Goal: Transaction & Acquisition: Purchase product/service

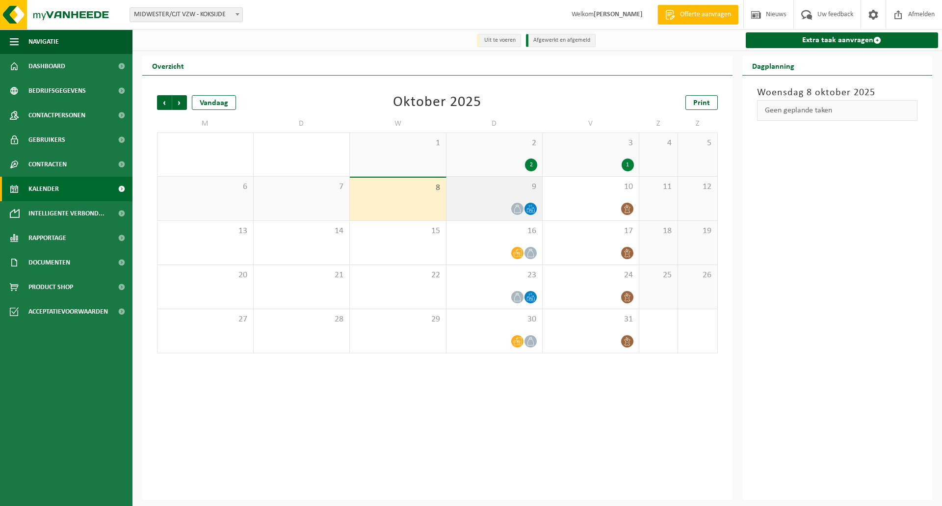
click at [501, 203] on div at bounding box center [494, 208] width 86 height 13
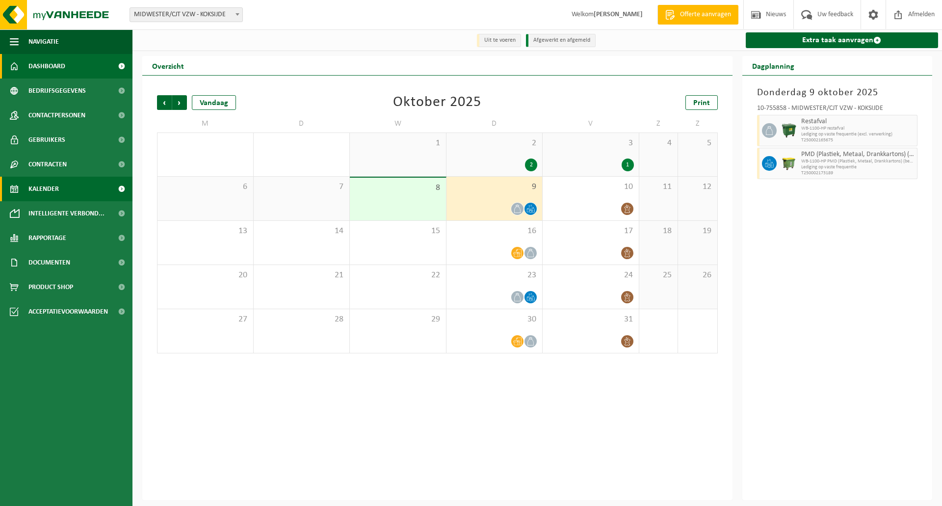
click at [59, 58] on span "Dashboard" at bounding box center [46, 66] width 37 height 25
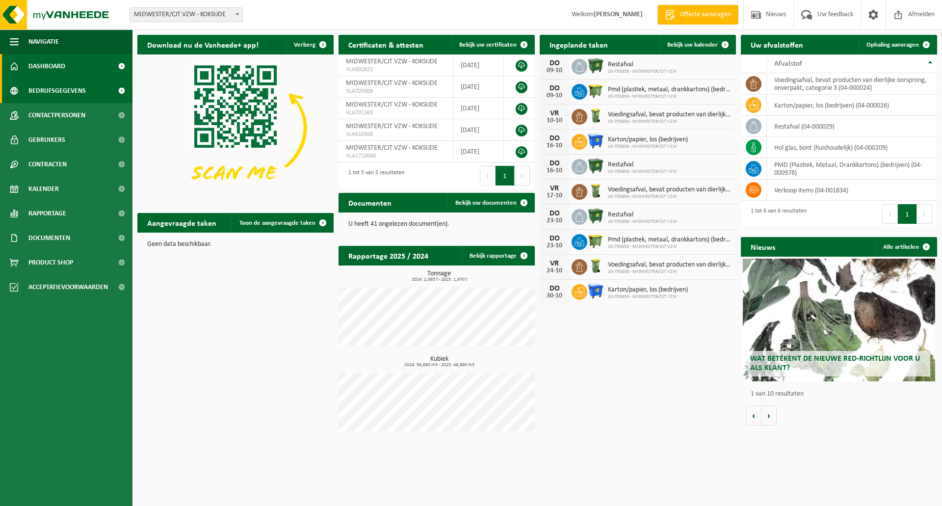
click at [74, 89] on span "Bedrijfsgegevens" at bounding box center [56, 90] width 57 height 25
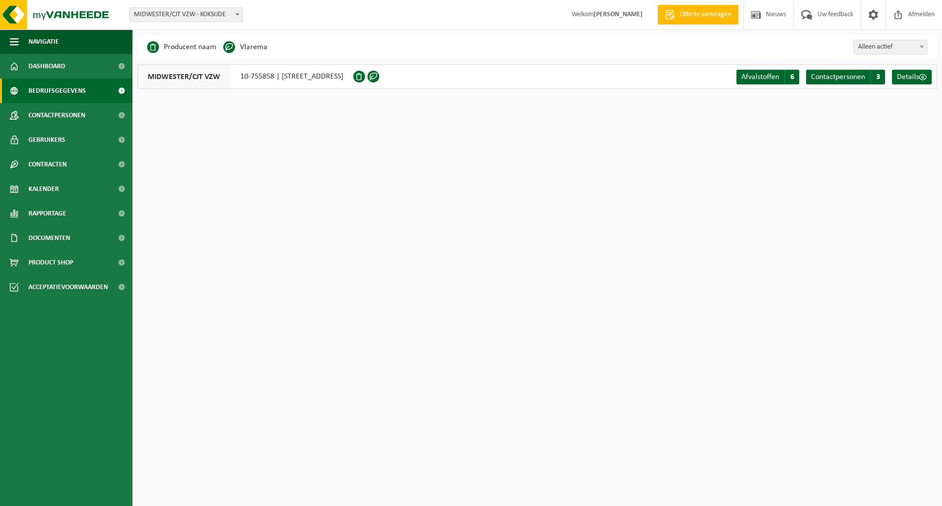
click at [189, 77] on span "MIDWESTER/CJT VZW" at bounding box center [184, 77] width 93 height 24
click at [239, 14] on span at bounding box center [238, 14] width 10 height 13
click at [910, 78] on span "Details" at bounding box center [908, 77] width 22 height 8
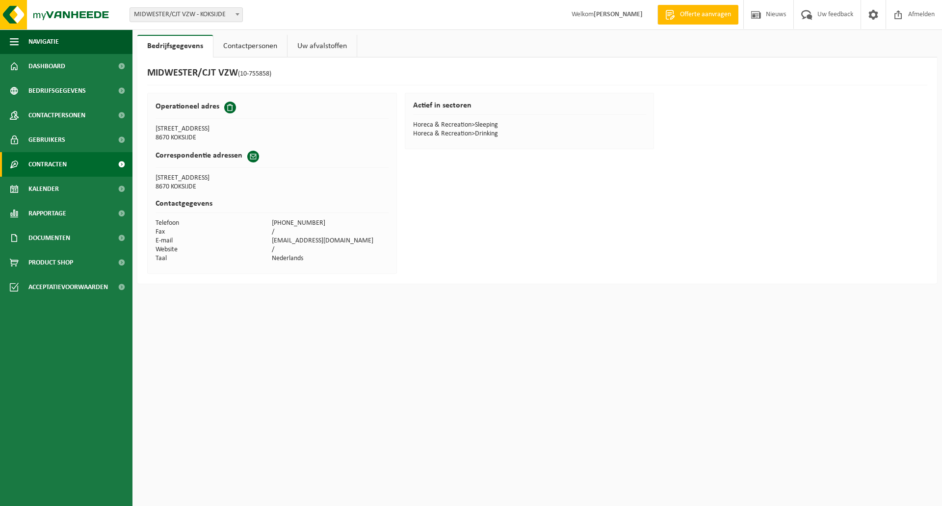
click at [68, 165] on link "Contracten" at bounding box center [66, 164] width 132 height 25
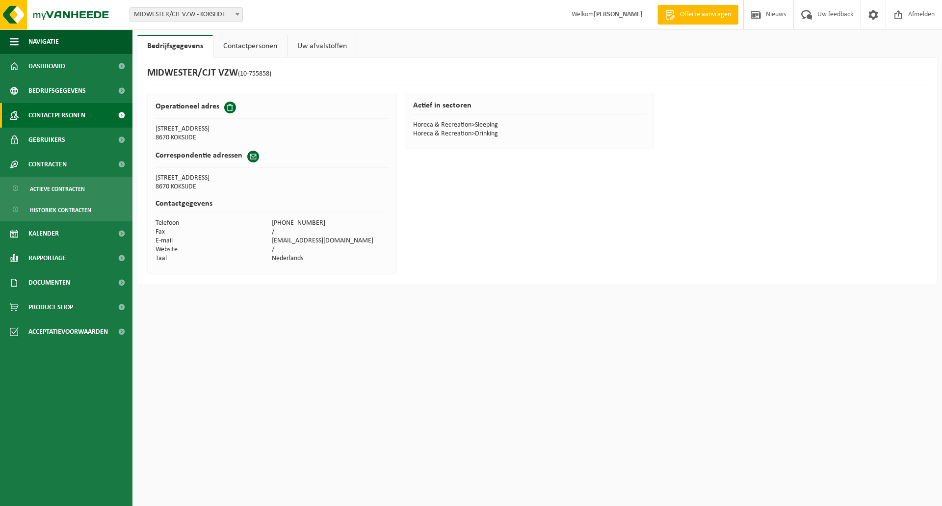
click at [92, 113] on link "Contactpersonen" at bounding box center [66, 115] width 132 height 25
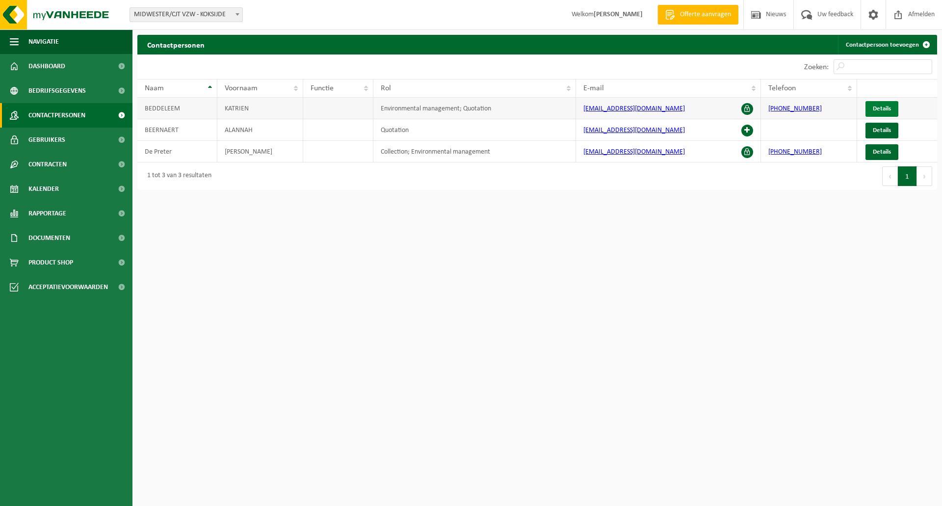
click at [883, 107] on span "Details" at bounding box center [882, 108] width 18 height 6
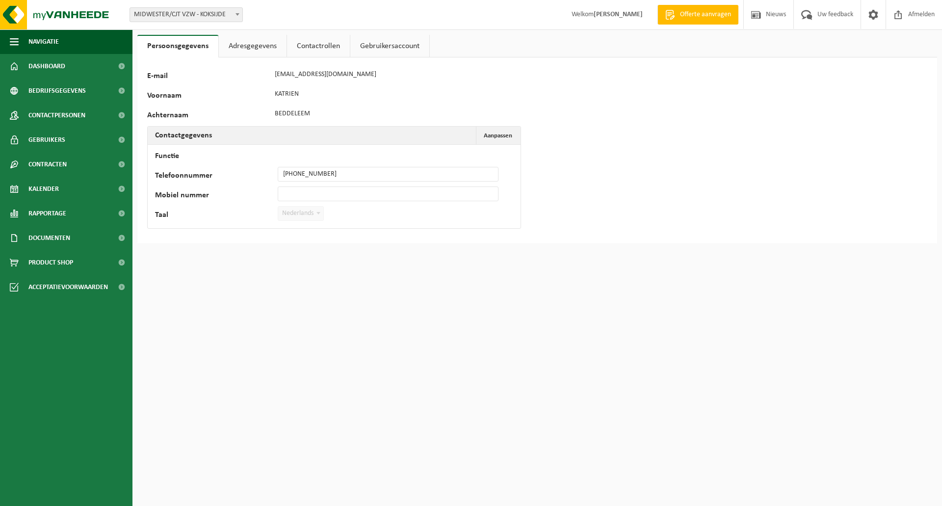
click at [396, 49] on link "Gebruikersaccount" at bounding box center [389, 46] width 79 height 23
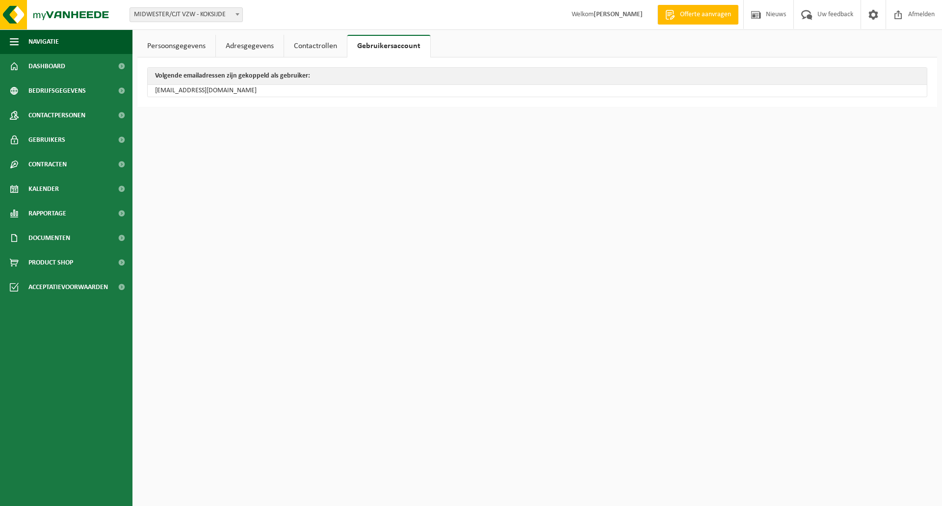
click at [315, 40] on link "Contactrollen" at bounding box center [315, 46] width 63 height 23
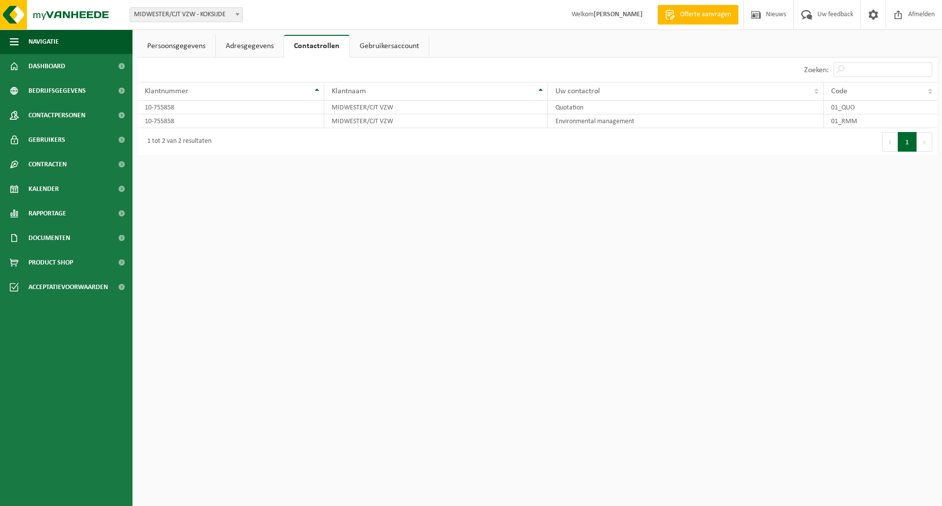
click at [242, 47] on link "Adresgegevens" at bounding box center [250, 46] width 68 height 23
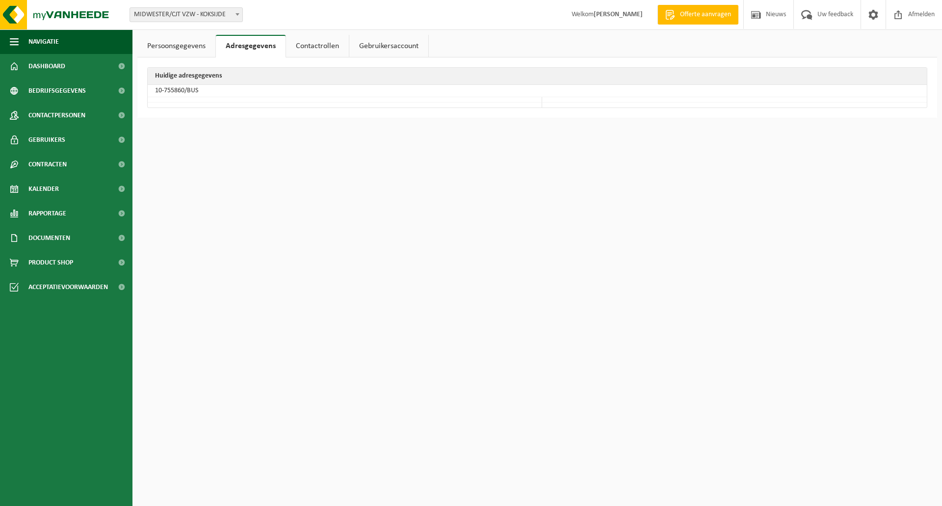
click at [182, 40] on link "Persoonsgegevens" at bounding box center [176, 46] width 78 height 23
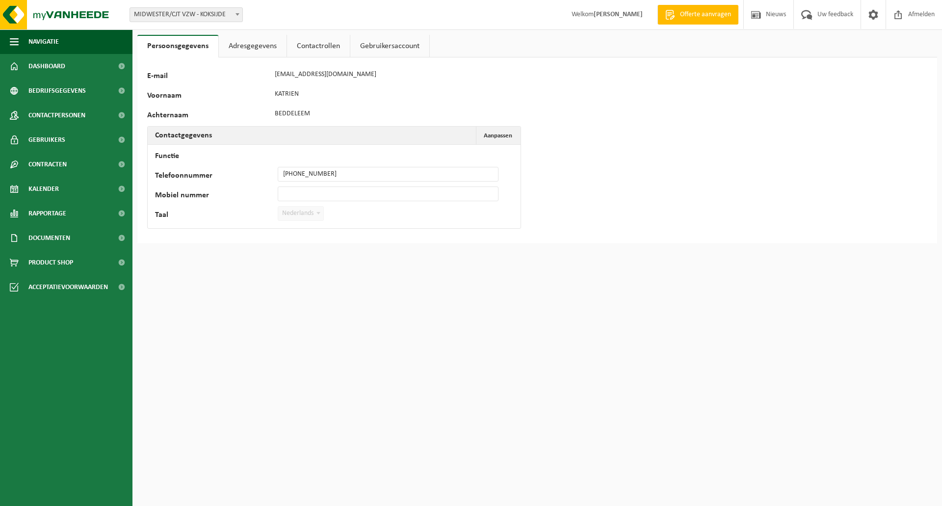
click at [234, 12] on span at bounding box center [238, 14] width 10 height 13
click at [197, 16] on span "MIDWESTER/CJT VZW - KOKSIJDE" at bounding box center [186, 15] width 112 height 14
click at [610, 13] on strong "[PERSON_NAME]" at bounding box center [618, 14] width 49 height 7
click at [917, 16] on span "Afmelden" at bounding box center [921, 14] width 31 height 29
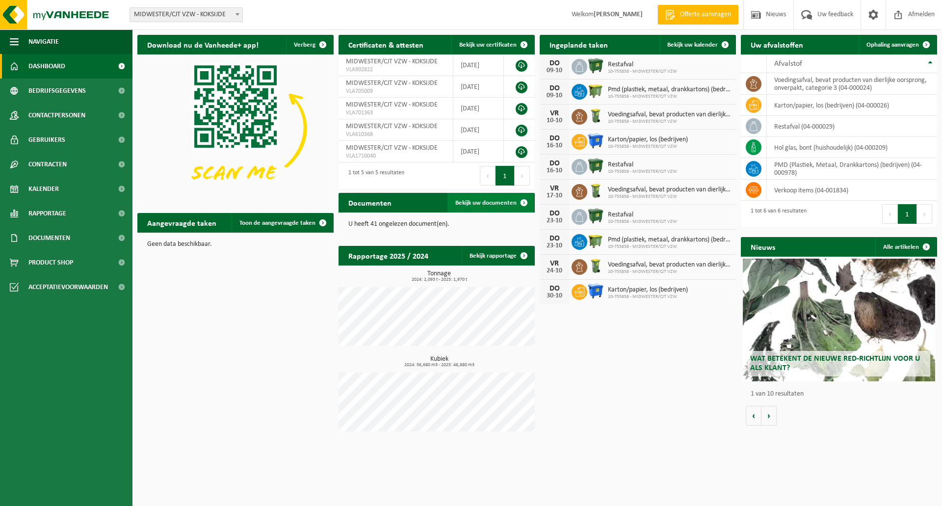
click at [479, 198] on link "Bekijk uw documenten" at bounding box center [490, 203] width 86 height 20
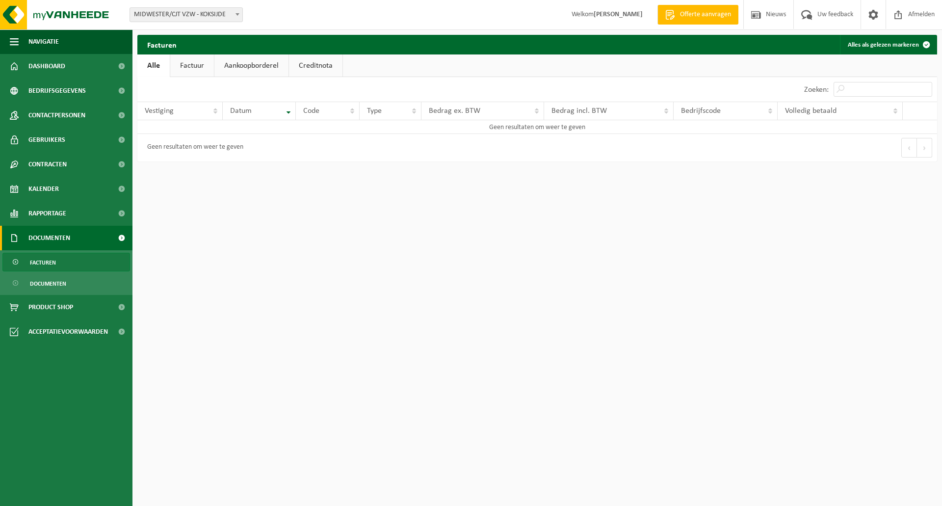
click at [196, 64] on link "Factuur" at bounding box center [192, 65] width 44 height 23
click at [241, 62] on link "Aankoopborderel" at bounding box center [252, 65] width 74 height 23
click at [305, 66] on link "Creditnota" at bounding box center [319, 65] width 53 height 23
click at [154, 69] on link "Alle" at bounding box center [153, 65] width 32 height 23
click at [60, 241] on span "Documenten" at bounding box center [49, 238] width 42 height 25
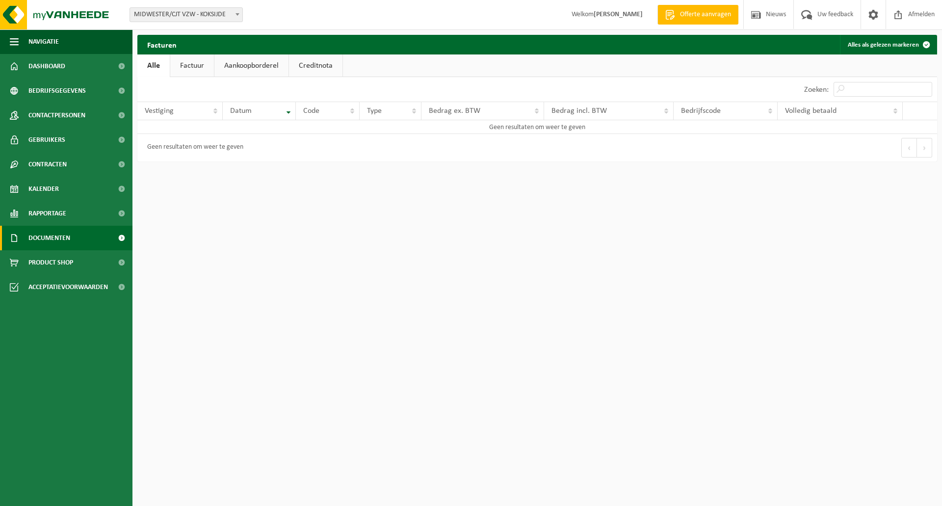
click at [60, 240] on span "Documenten" at bounding box center [49, 238] width 42 height 25
click at [58, 286] on span "Documenten" at bounding box center [48, 283] width 36 height 19
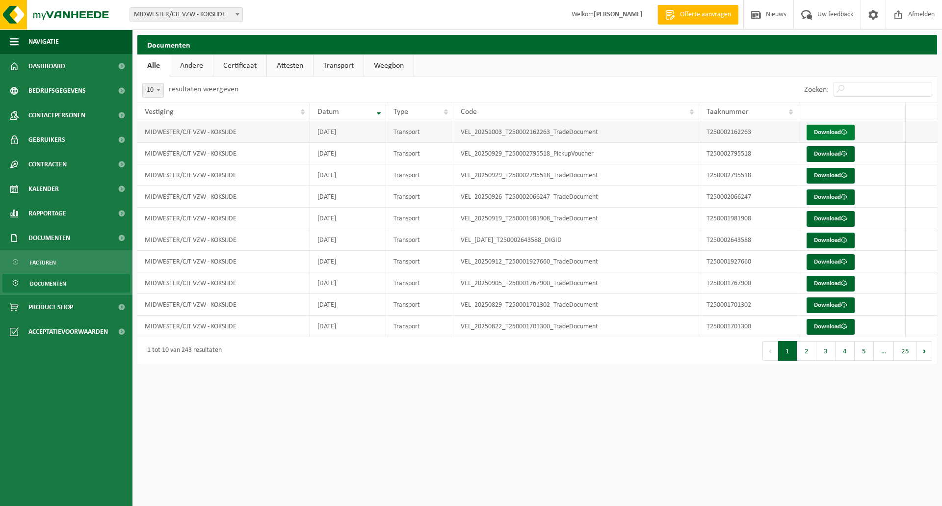
click at [833, 133] on link "Download" at bounding box center [830, 133] width 48 height 16
click at [823, 154] on link "Download" at bounding box center [830, 154] width 48 height 16
click at [805, 351] on button "2" at bounding box center [806, 351] width 19 height 20
click at [828, 353] on button "3" at bounding box center [825, 351] width 19 height 20
click at [847, 353] on button "4" at bounding box center [844, 351] width 19 height 20
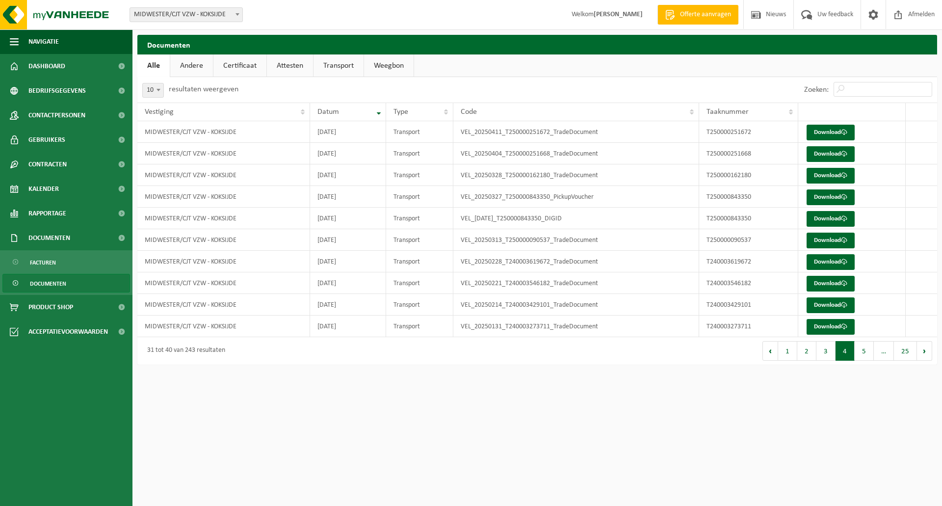
click at [188, 64] on link "Andere" at bounding box center [191, 65] width 43 height 23
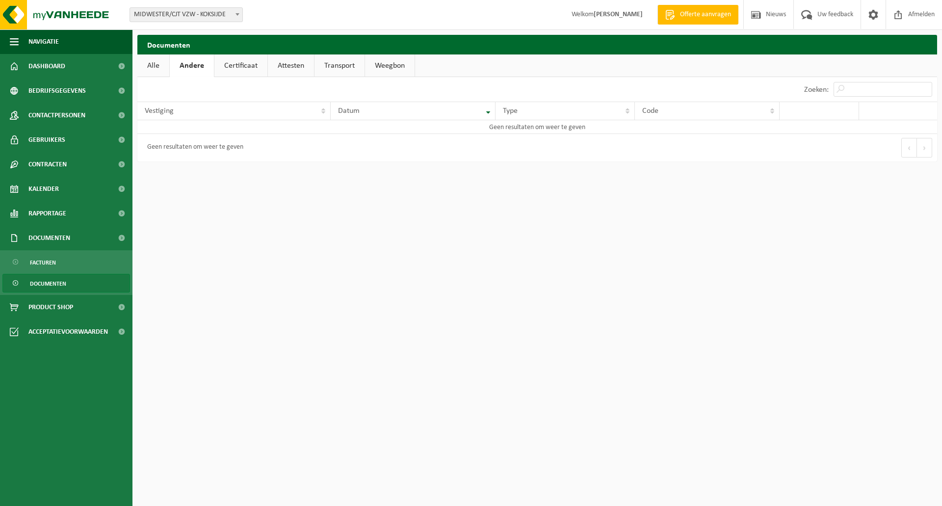
click at [228, 63] on link "Certificaat" at bounding box center [240, 65] width 53 height 23
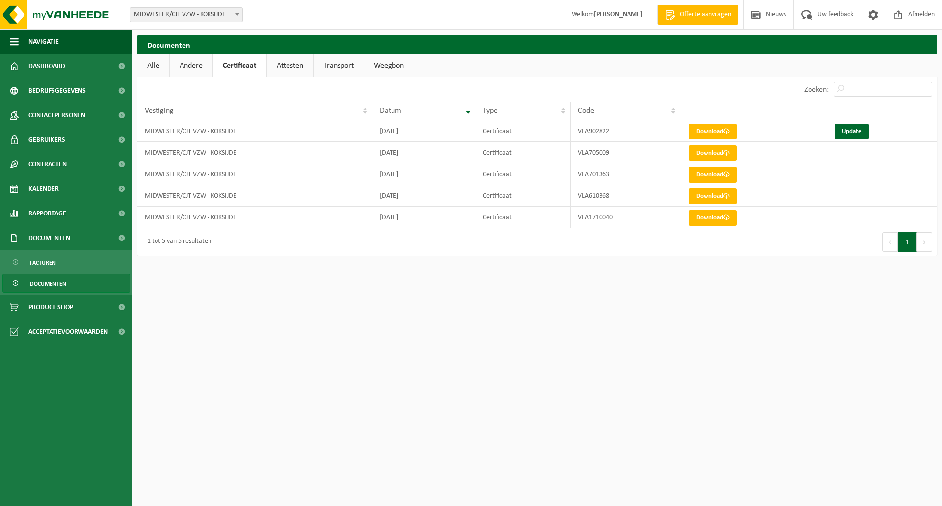
click at [296, 67] on link "Attesten" at bounding box center [290, 65] width 46 height 23
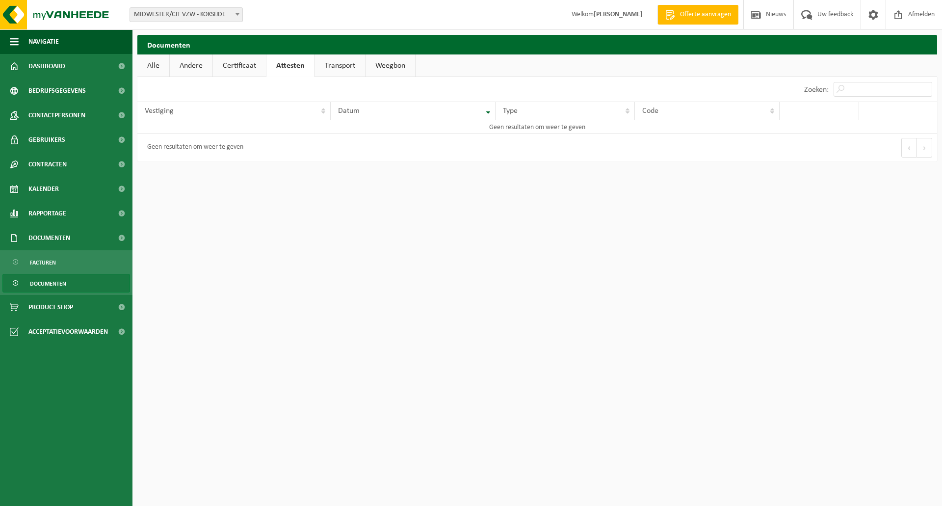
click at [331, 67] on link "Transport" at bounding box center [340, 65] width 50 height 23
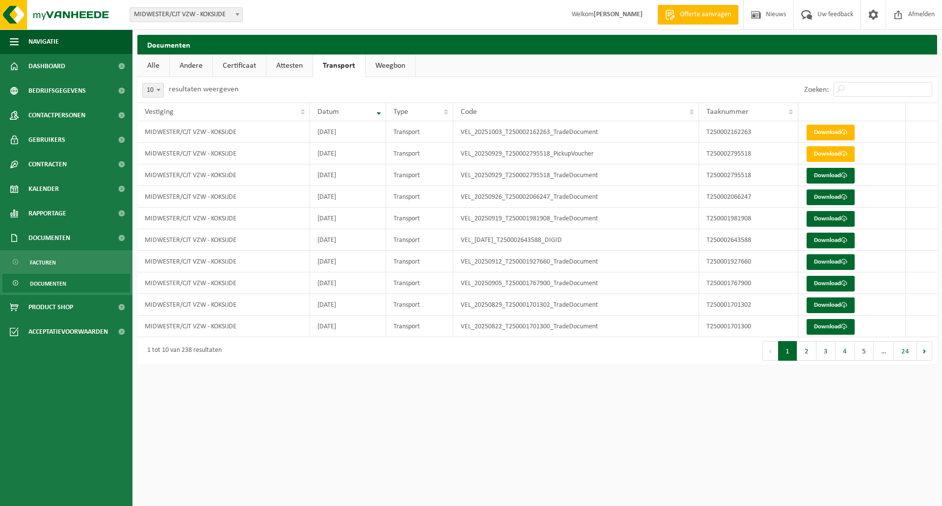
click at [381, 65] on link "Weegbon" at bounding box center [390, 65] width 50 height 23
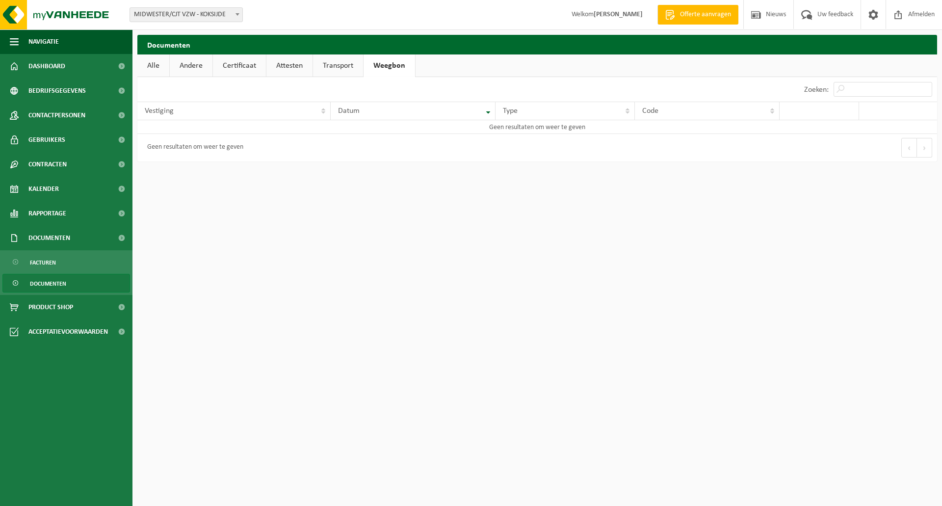
click at [156, 67] on link "Alle" at bounding box center [153, 65] width 32 height 23
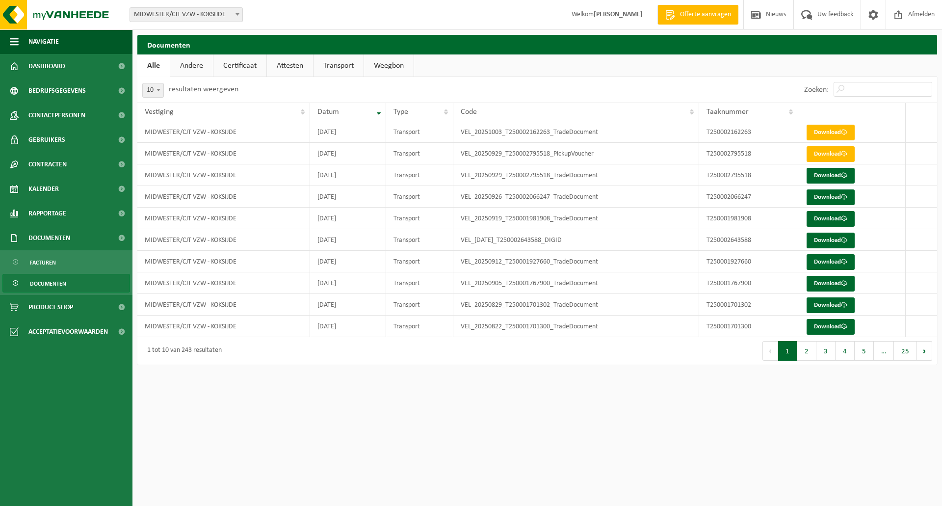
click at [58, 280] on span "Documenten" at bounding box center [48, 283] width 36 height 19
click at [55, 264] on span "Facturen" at bounding box center [43, 262] width 26 height 19
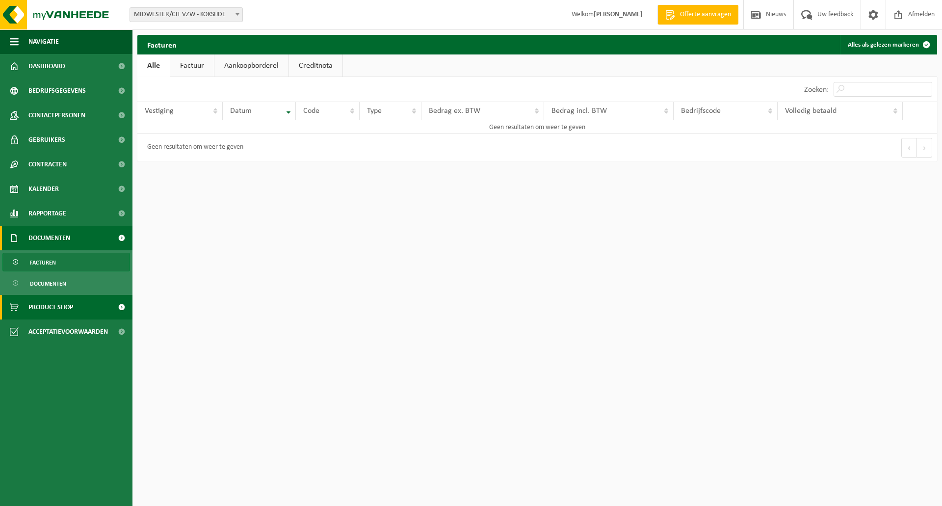
click at [77, 310] on link "Product Shop" at bounding box center [66, 307] width 132 height 25
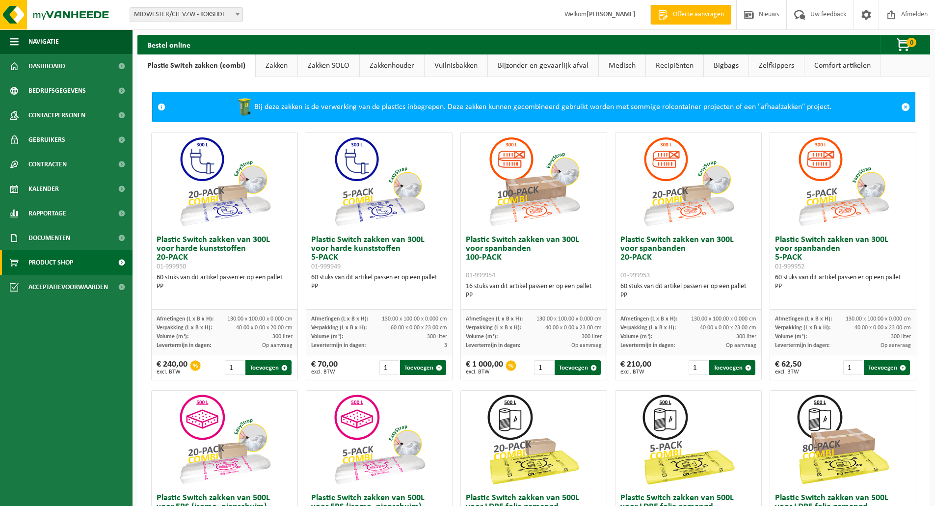
click at [397, 67] on link "Zakkenhouder" at bounding box center [392, 65] width 64 height 23
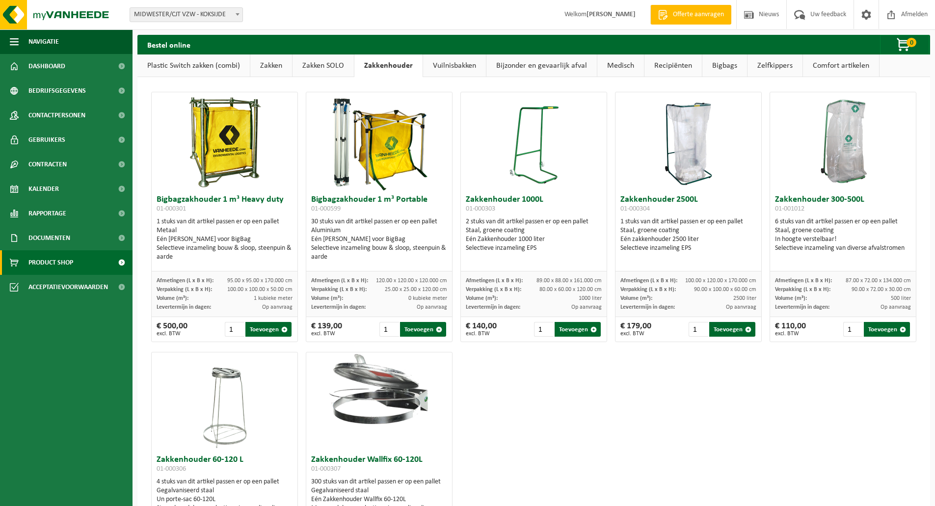
click at [322, 66] on link "Zakken SOLO" at bounding box center [322, 65] width 61 height 23
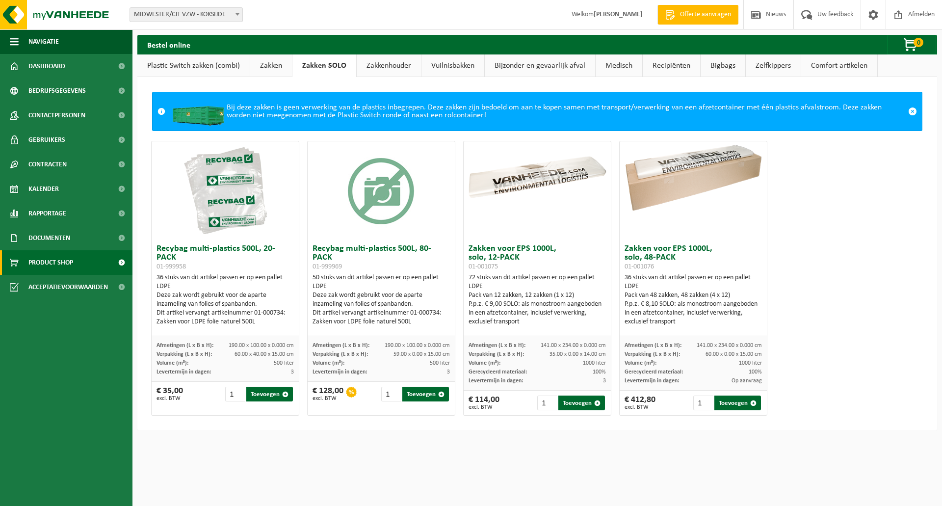
click at [271, 68] on link "Zakken" at bounding box center [271, 65] width 42 height 23
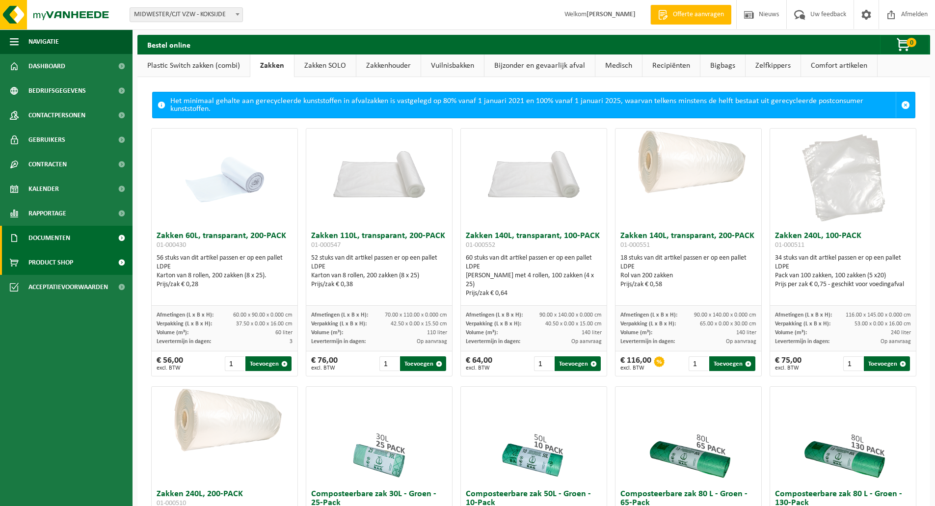
click at [44, 232] on span "Documenten" at bounding box center [49, 238] width 42 height 25
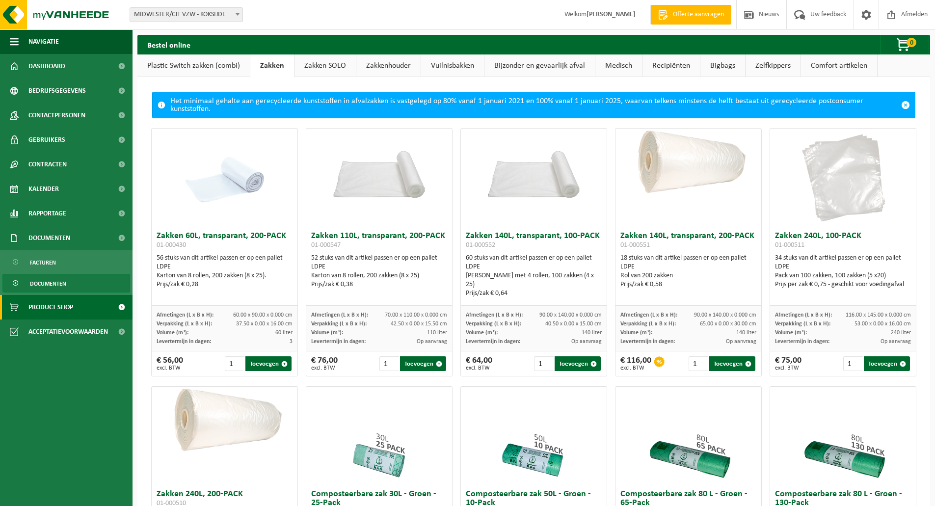
click at [63, 284] on span "Documenten" at bounding box center [48, 283] width 36 height 19
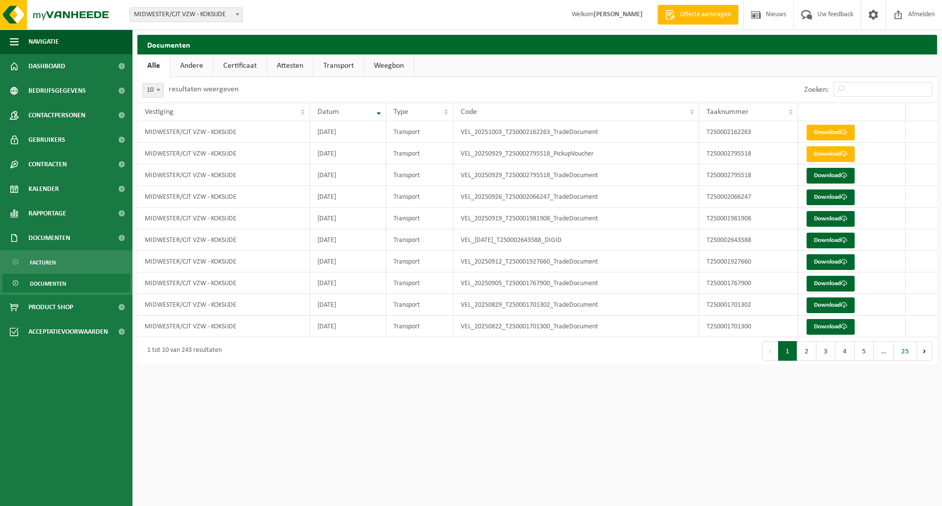
click at [329, 65] on link "Transport" at bounding box center [338, 65] width 50 height 23
click at [840, 239] on link "Download" at bounding box center [830, 241] width 48 height 16
click at [193, 64] on link "Andere" at bounding box center [191, 65] width 43 height 23
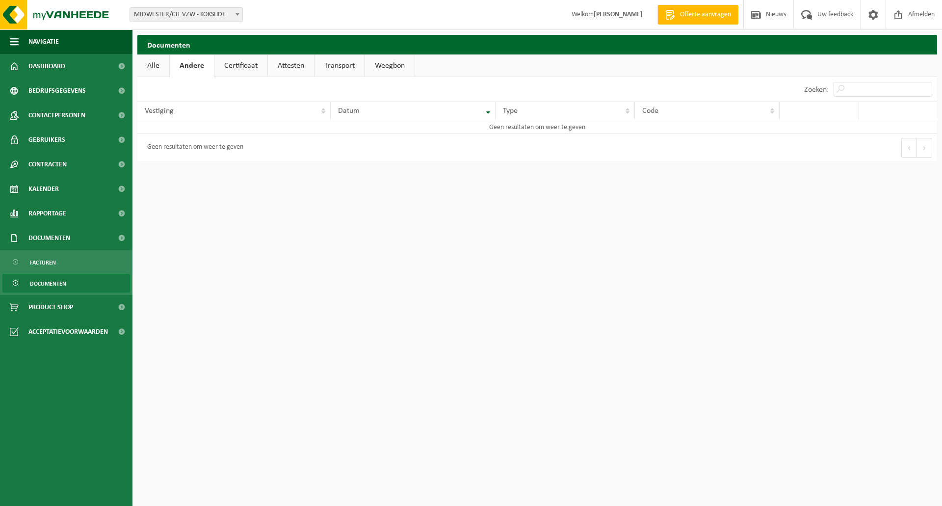
click at [151, 64] on link "Alle" at bounding box center [153, 65] width 32 height 23
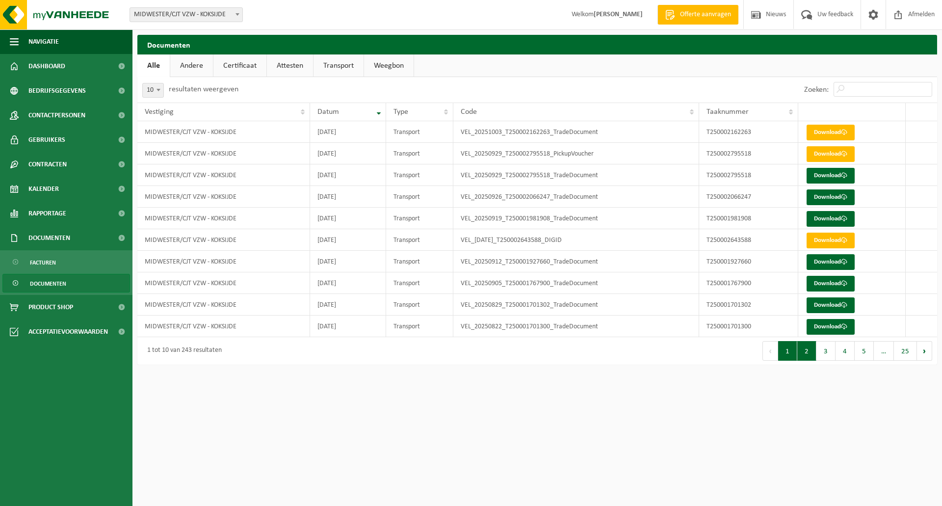
click at [815, 349] on button "2" at bounding box center [806, 351] width 19 height 20
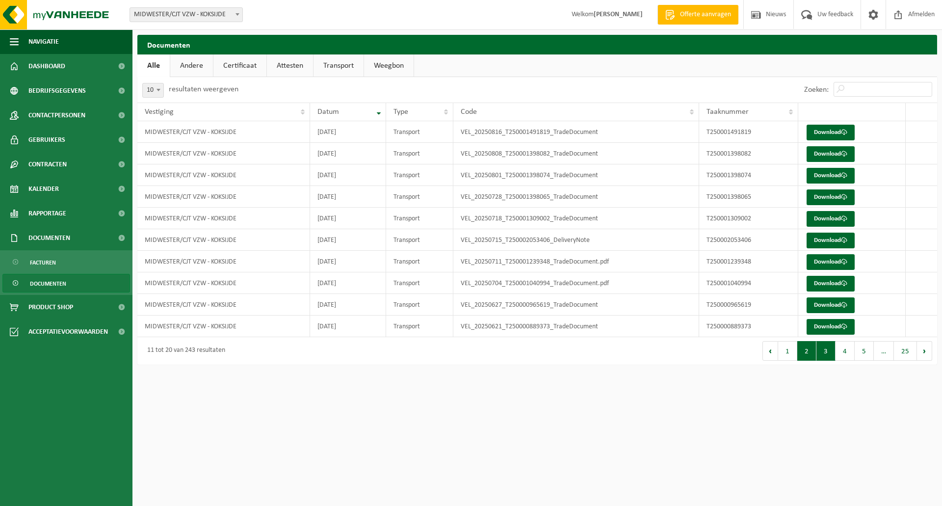
click at [822, 349] on button "3" at bounding box center [825, 351] width 19 height 20
click at [846, 351] on button "4" at bounding box center [844, 351] width 19 height 20
click at [859, 352] on button "5" at bounding box center [864, 351] width 19 height 20
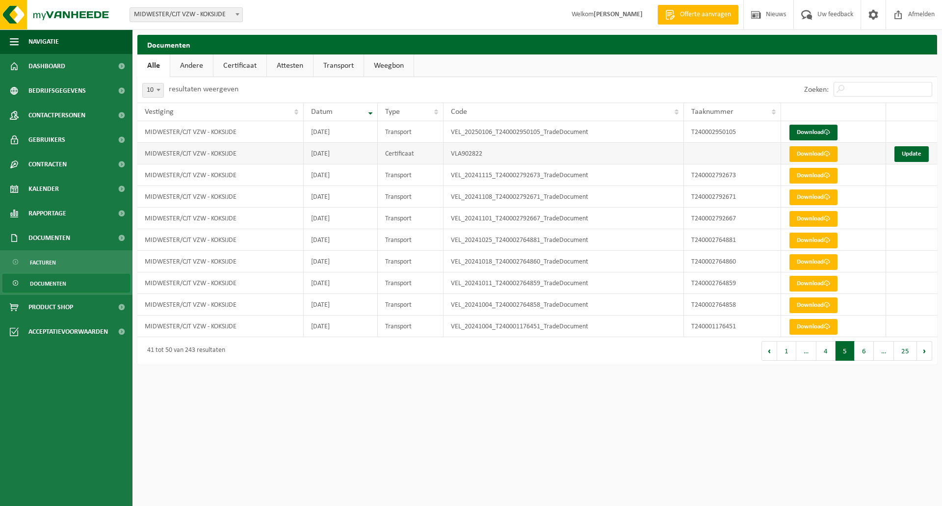
click at [812, 151] on link "Download" at bounding box center [813, 154] width 48 height 16
click at [60, 60] on span "Dashboard" at bounding box center [46, 66] width 37 height 25
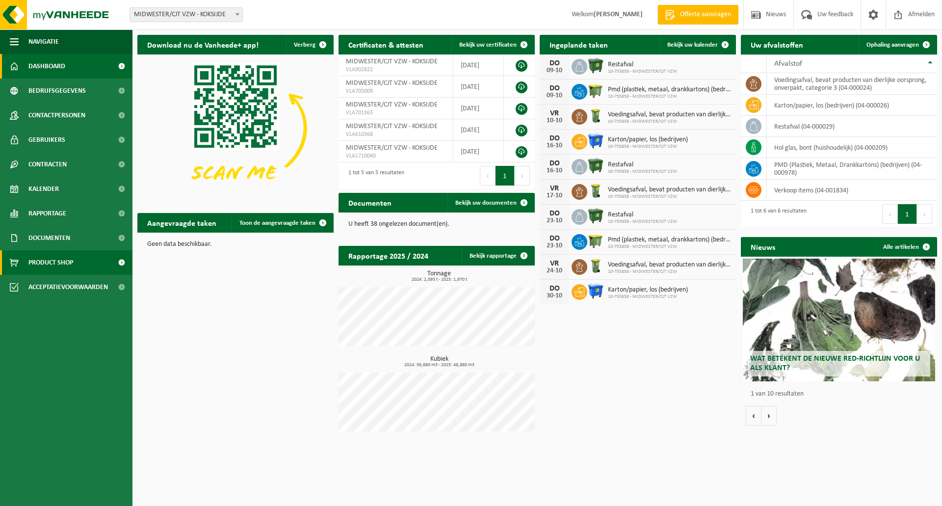
click at [54, 258] on span "Product Shop" at bounding box center [50, 262] width 45 height 25
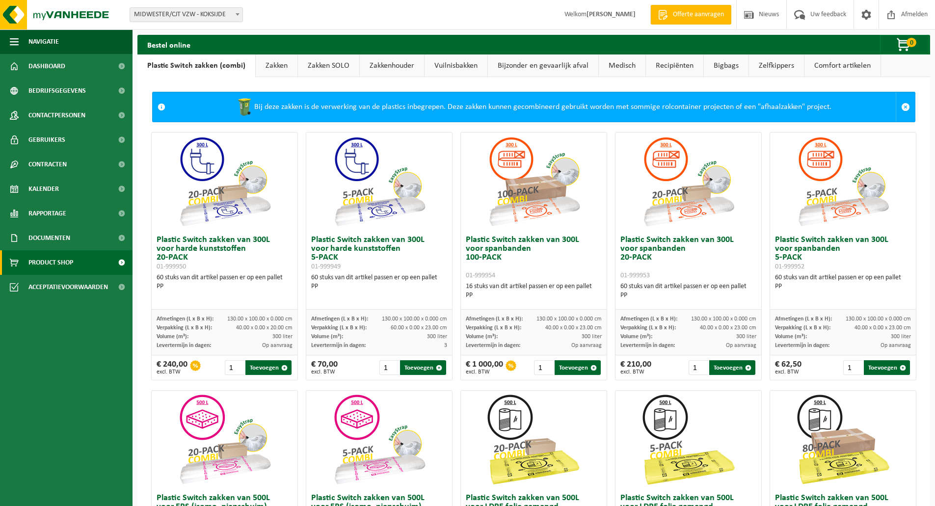
click at [274, 66] on link "Zakken" at bounding box center [277, 65] width 42 height 23
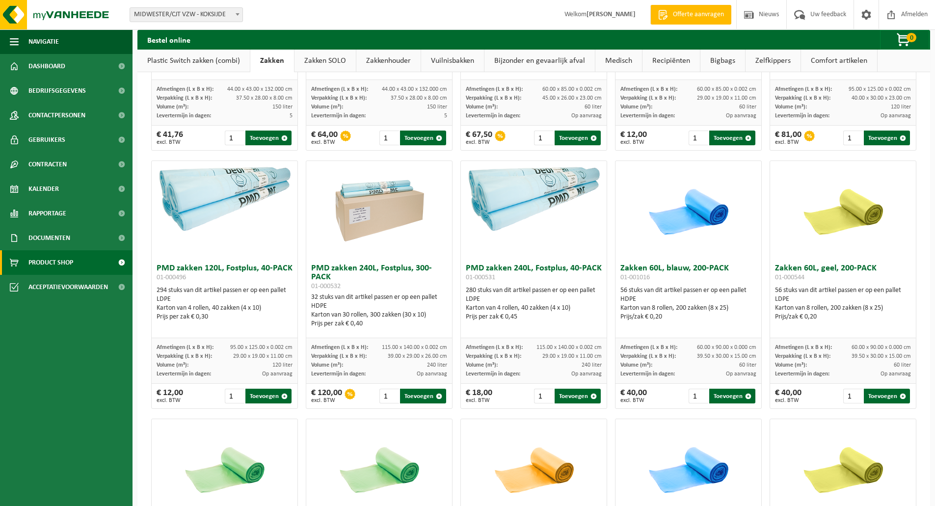
scroll to position [695, 0]
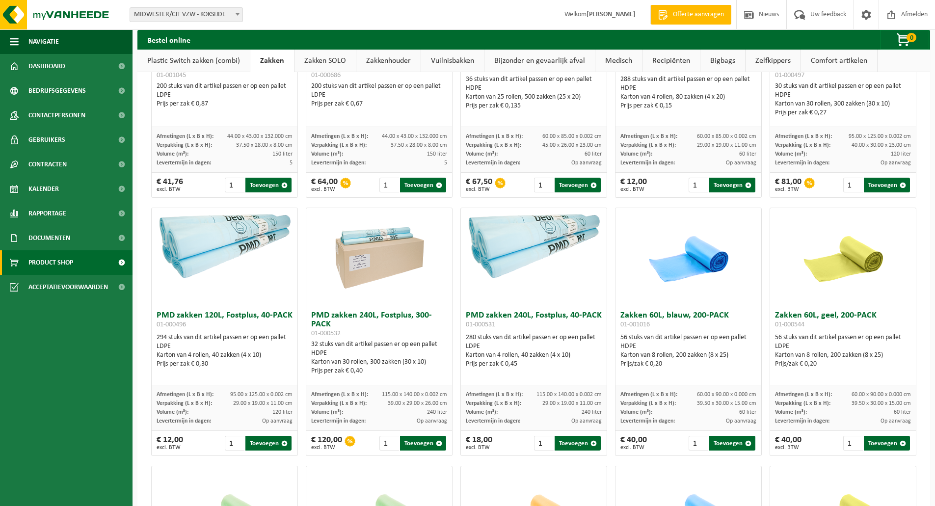
click at [327, 54] on link "Zakken SOLO" at bounding box center [324, 61] width 61 height 23
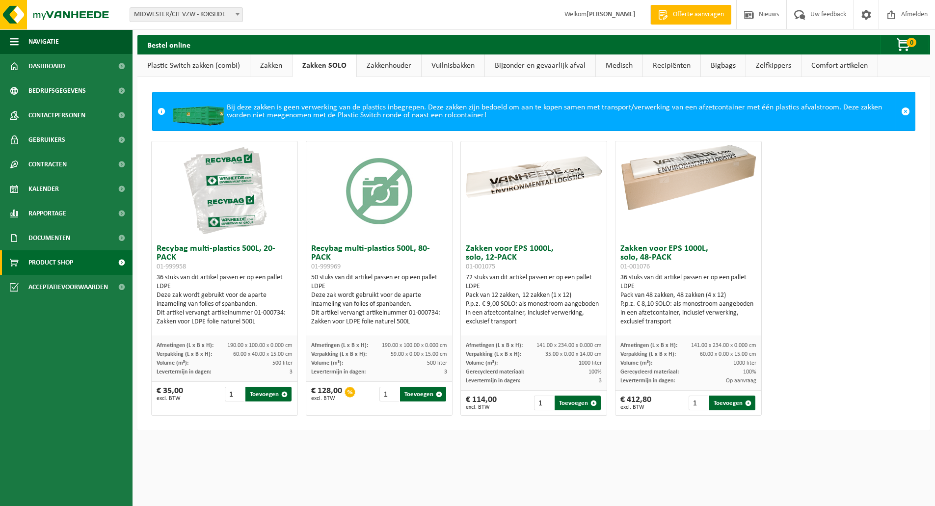
scroll to position [0, 0]
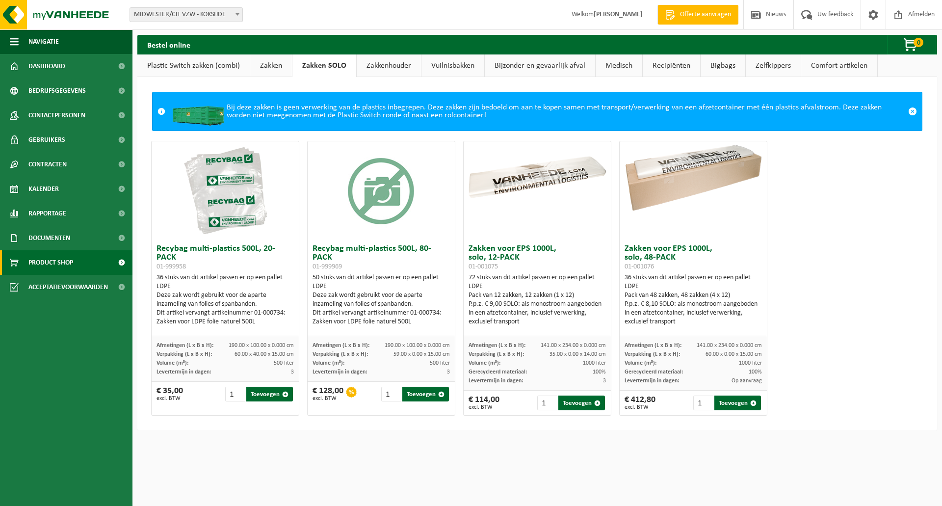
click at [392, 68] on link "Zakkenhouder" at bounding box center [389, 65] width 64 height 23
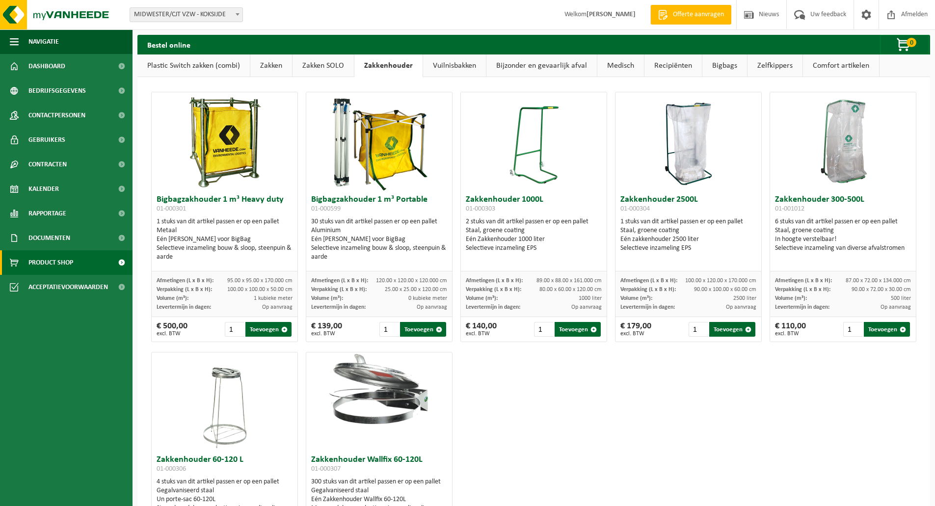
click at [449, 63] on link "Vuilnisbakken" at bounding box center [454, 65] width 63 height 23
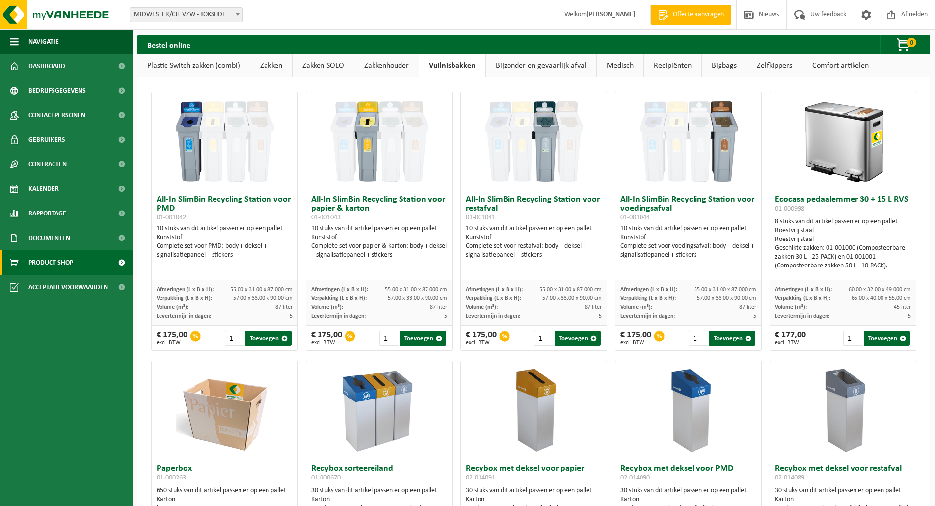
click at [510, 62] on link "Bijzonder en gevaarlijk afval" at bounding box center [541, 65] width 110 height 23
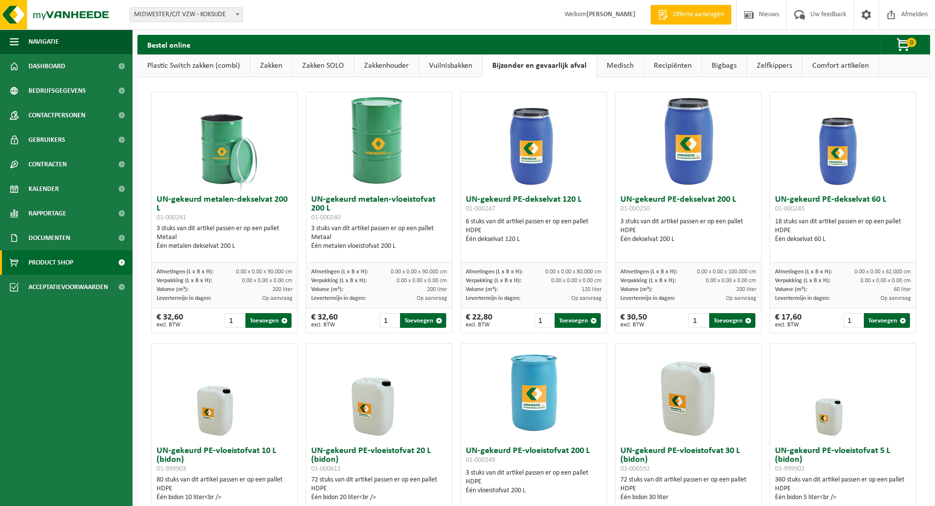
click at [623, 68] on link "Medisch" at bounding box center [620, 65] width 47 height 23
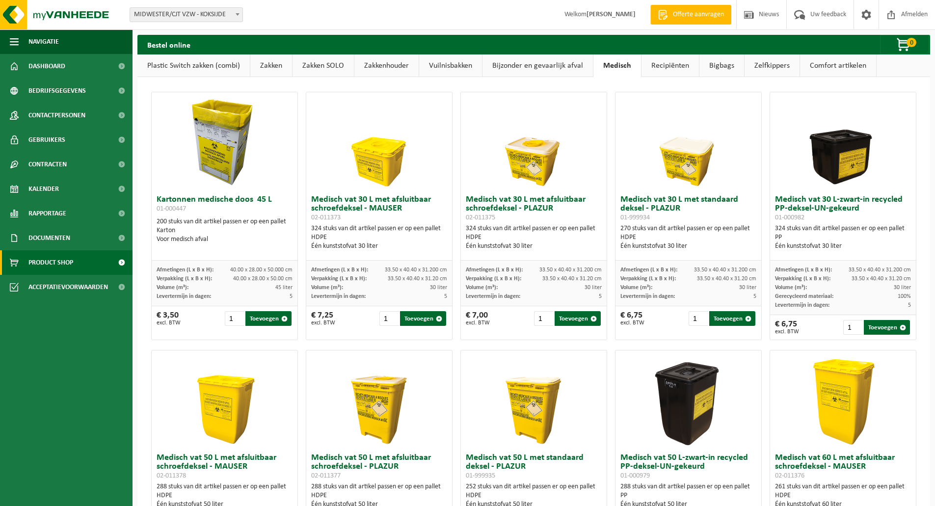
click at [660, 64] on link "Recipiënten" at bounding box center [669, 65] width 57 height 23
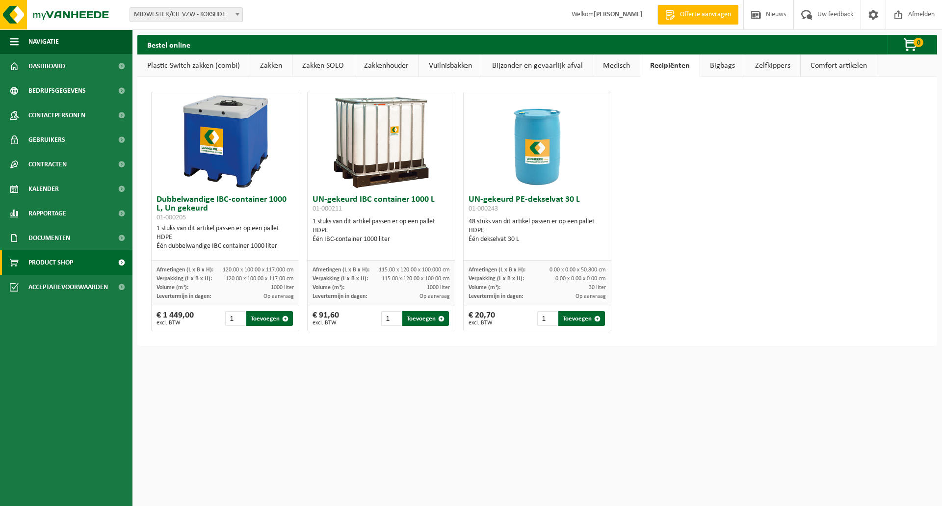
click at [724, 68] on link "Bigbags" at bounding box center [722, 65] width 45 height 23
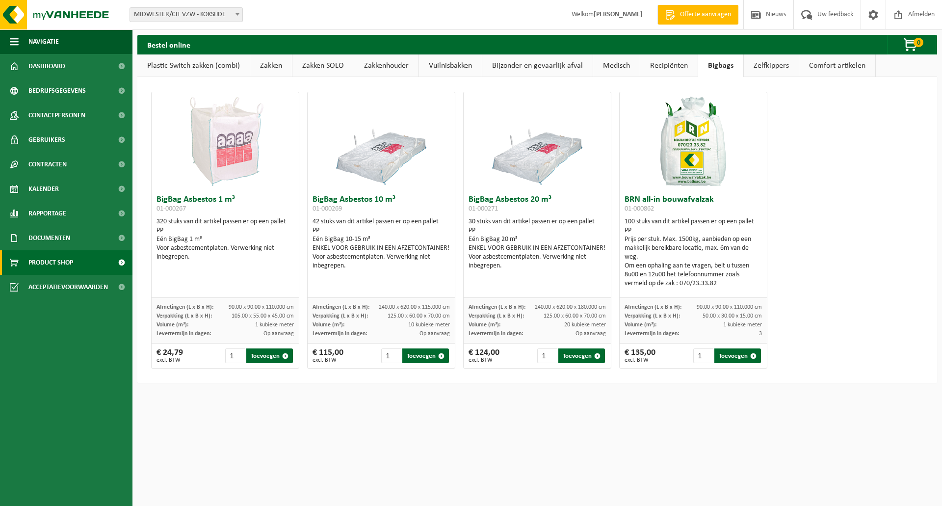
click at [776, 70] on link "Zelfkippers" at bounding box center [771, 65] width 55 height 23
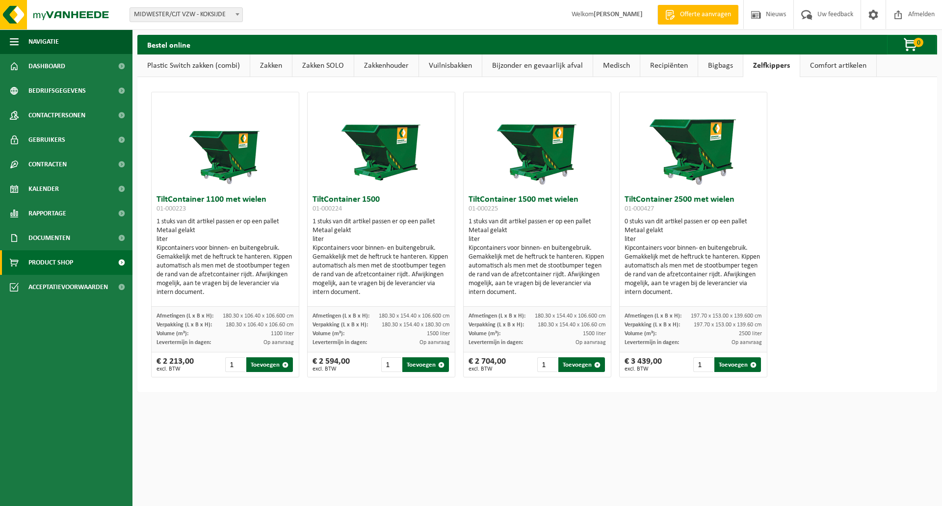
click at [826, 67] on link "Comfort artikelen" at bounding box center [838, 65] width 76 height 23
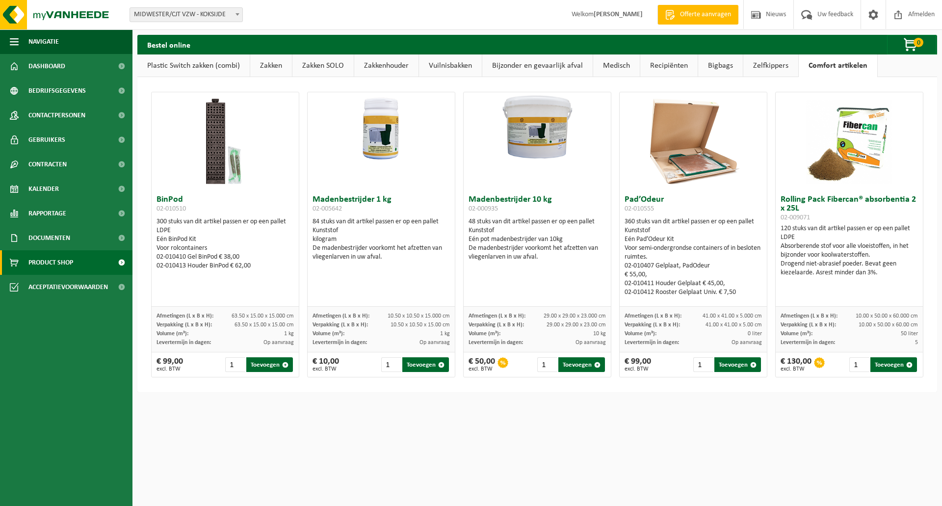
click at [275, 68] on link "Zakken" at bounding box center [271, 65] width 42 height 23
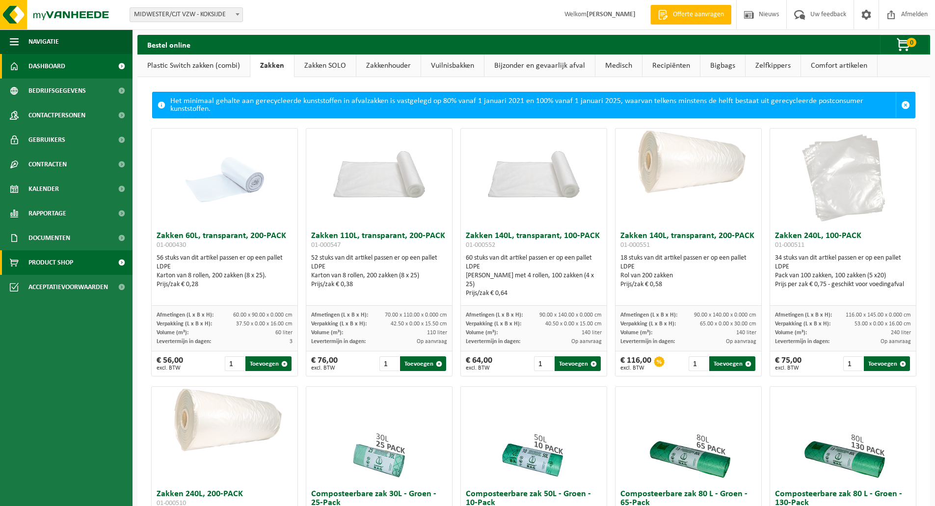
click at [58, 66] on span "Dashboard" at bounding box center [46, 66] width 37 height 25
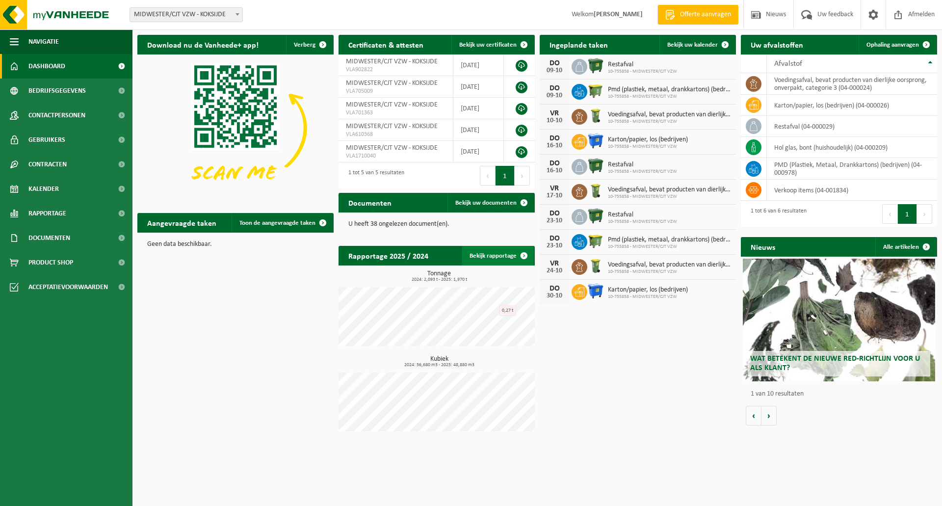
click at [506, 257] on link "Bekijk rapportage" at bounding box center [498, 256] width 72 height 20
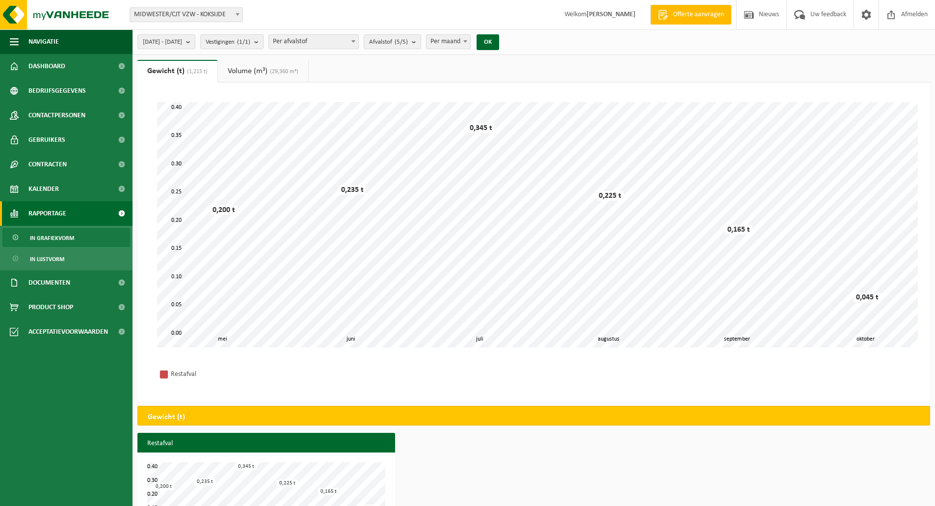
click at [256, 70] on link "Volume (m³) (29,360 m³)" at bounding box center [263, 71] width 90 height 23
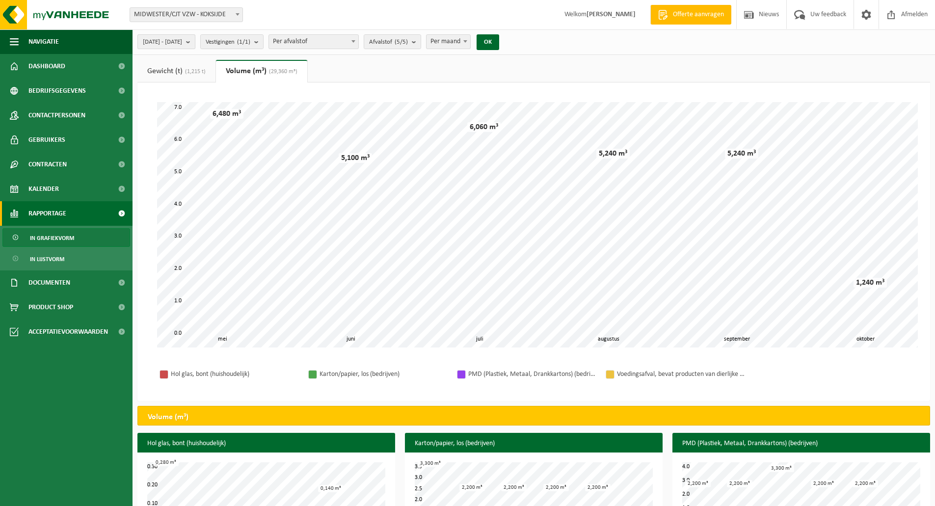
click at [195, 40] on b "submit" at bounding box center [190, 42] width 9 height 14
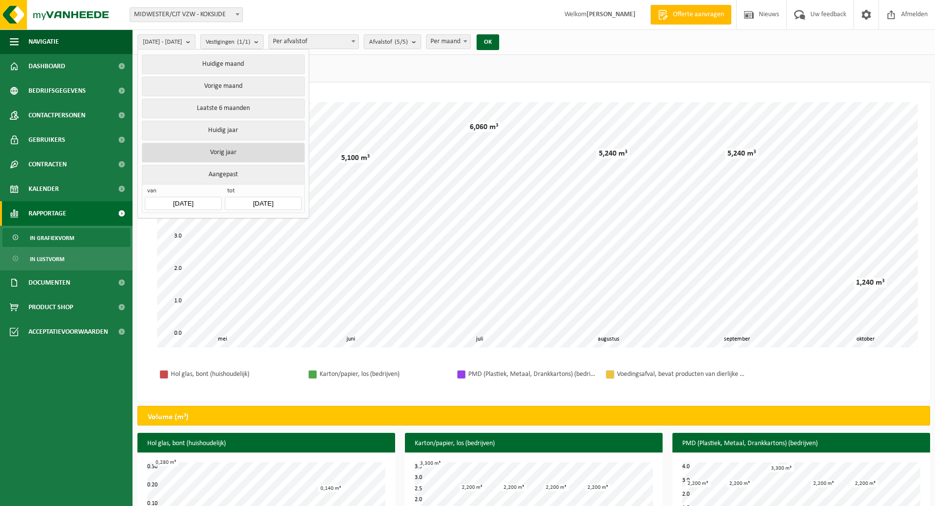
click at [234, 148] on button "Vorig jaar" at bounding box center [223, 153] width 162 height 20
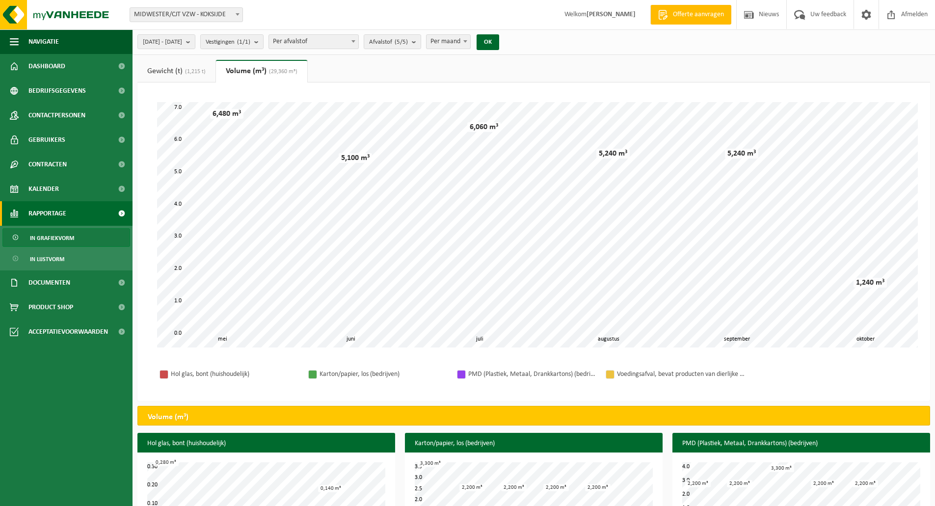
click at [176, 69] on link "Gewicht (t) (1,215 t)" at bounding box center [176, 71] width 78 height 23
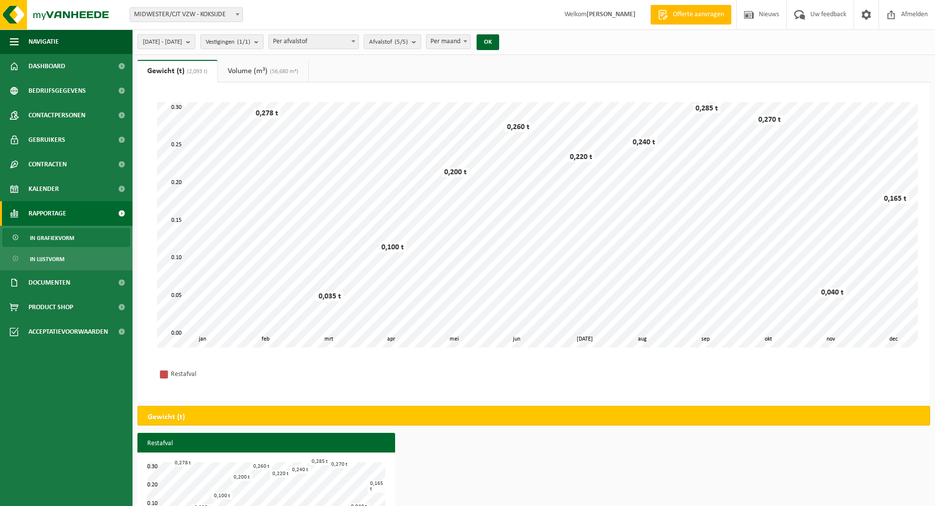
click at [195, 40] on b "submit" at bounding box center [190, 42] width 9 height 14
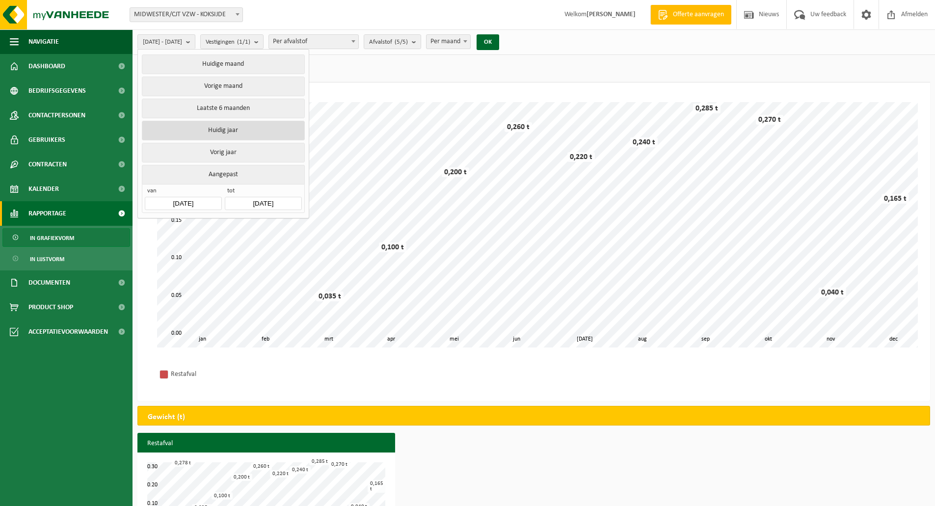
click at [239, 129] on button "Huidig jaar" at bounding box center [223, 131] width 162 height 20
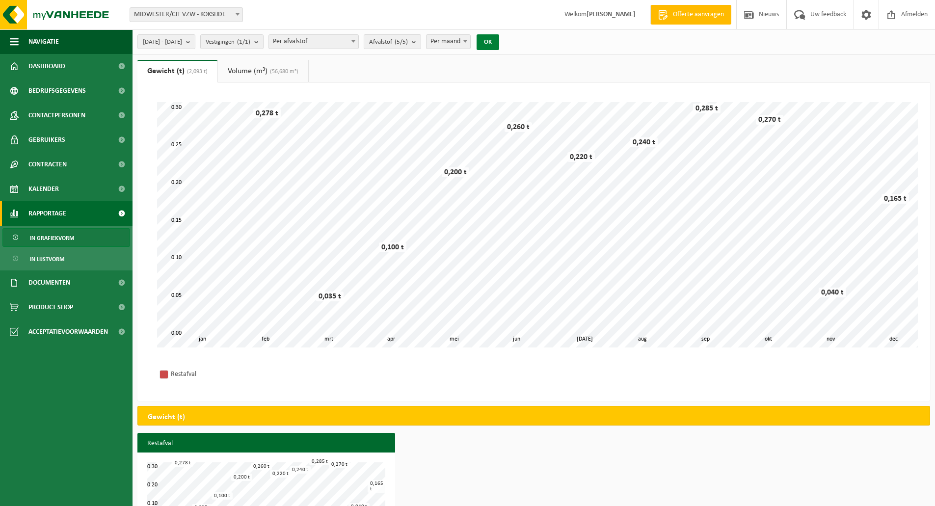
click at [499, 42] on button "OK" at bounding box center [487, 42] width 23 height 16
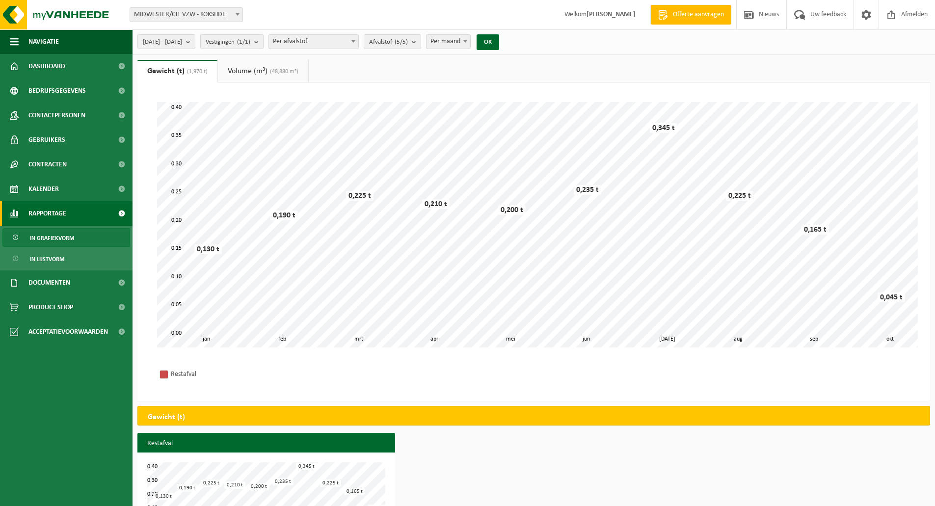
click at [248, 70] on link "Volume (m³) (48,880 m³)" at bounding box center [263, 71] width 90 height 23
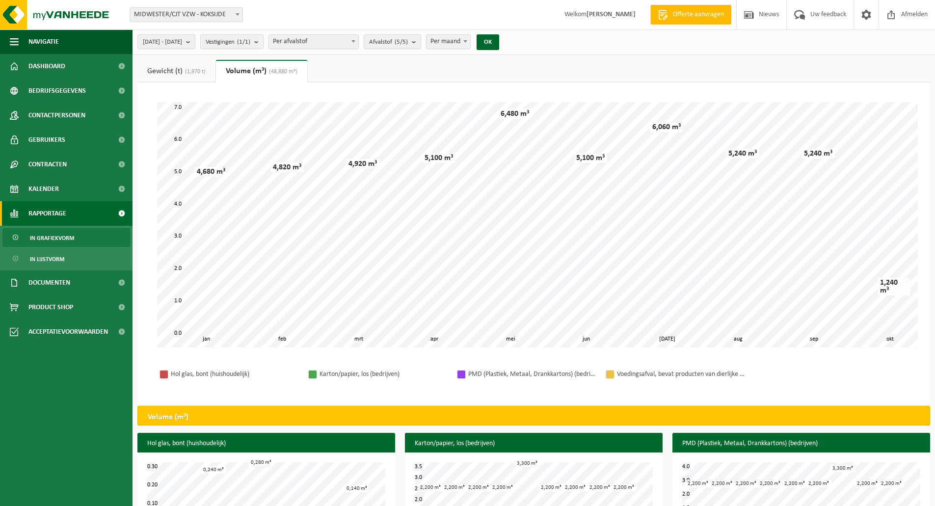
click at [172, 68] on link "Gewicht (t) (1,970 t)" at bounding box center [176, 71] width 78 height 23
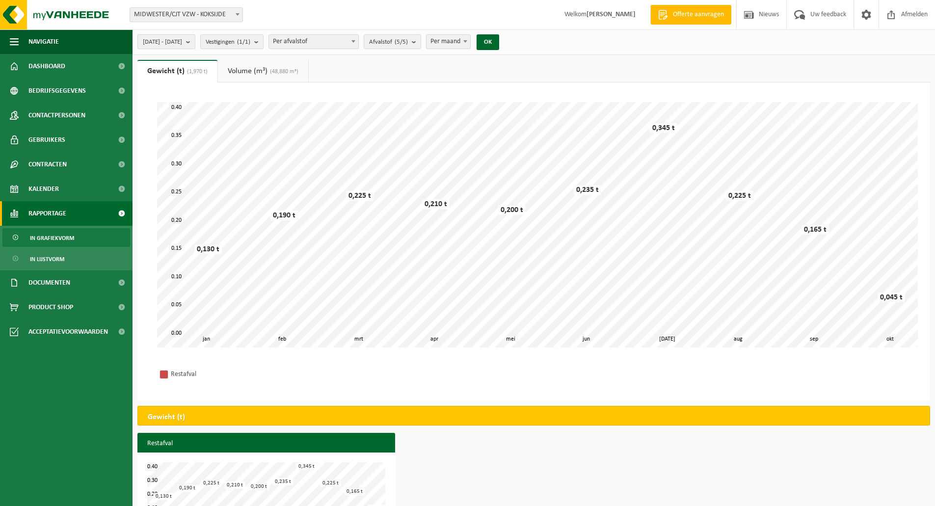
click at [195, 42] on b "submit" at bounding box center [190, 42] width 9 height 14
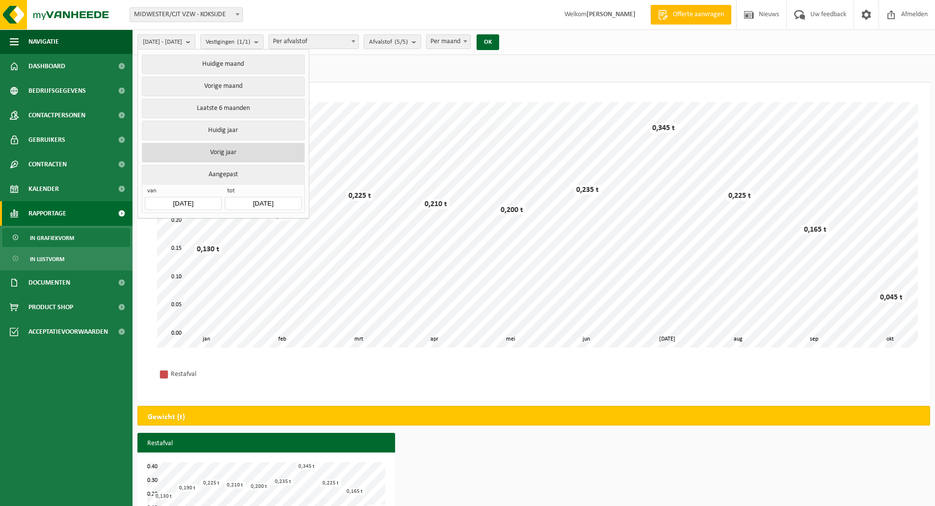
click at [226, 152] on button "Vorig jaar" at bounding box center [223, 153] width 162 height 20
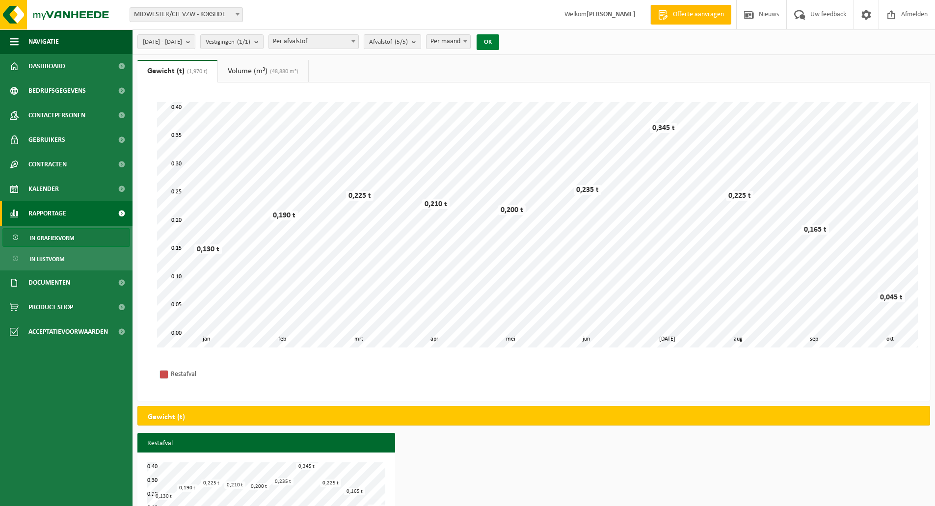
click at [499, 43] on button "OK" at bounding box center [487, 42] width 23 height 16
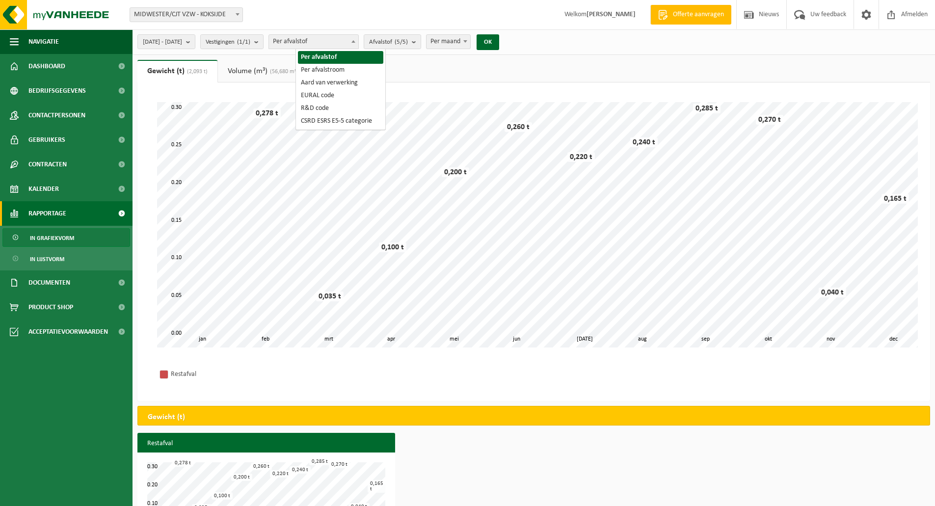
click at [358, 39] on span at bounding box center [353, 41] width 10 height 13
select select "2"
click at [429, 41] on b "submit" at bounding box center [424, 42] width 9 height 14
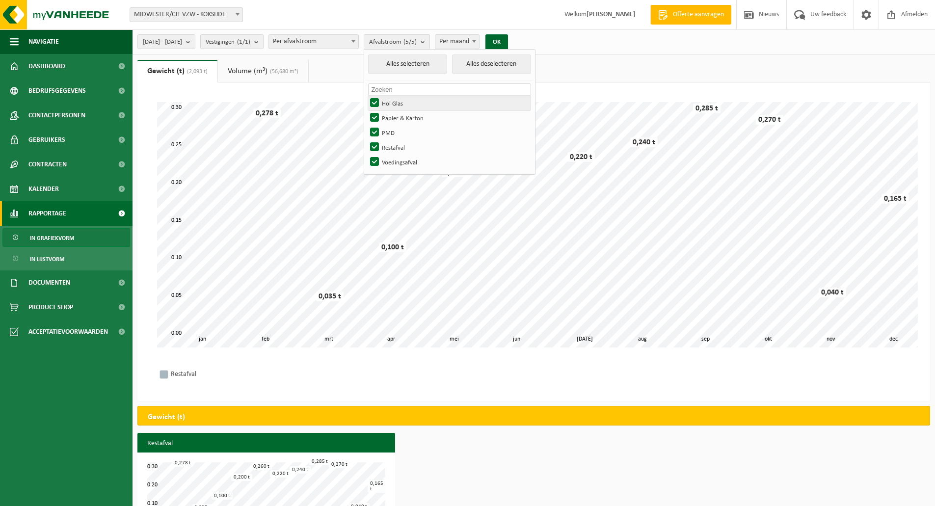
click at [404, 104] on label "Hol Glas" at bounding box center [449, 103] width 162 height 15
click at [366, 96] on input "Hol Glas" at bounding box center [366, 95] width 0 height 0
checkbox input "false"
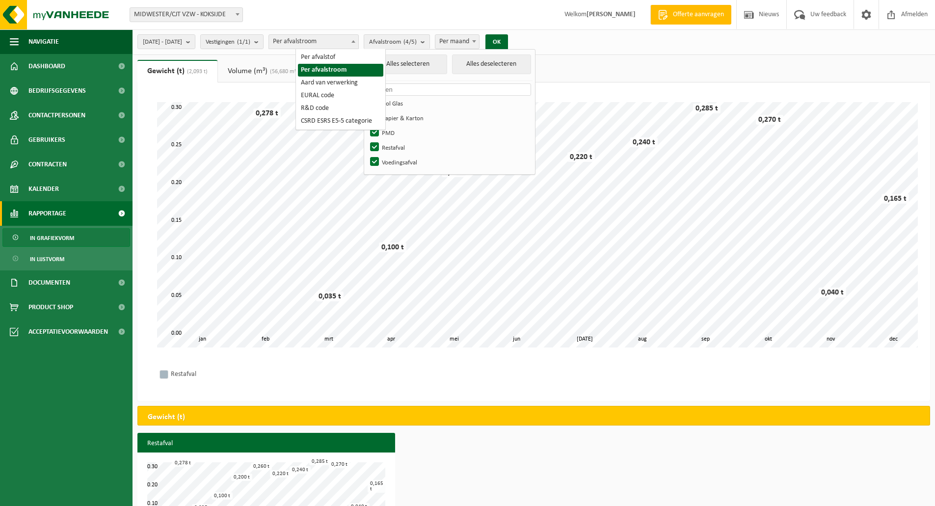
click at [358, 43] on span at bounding box center [353, 41] width 10 height 13
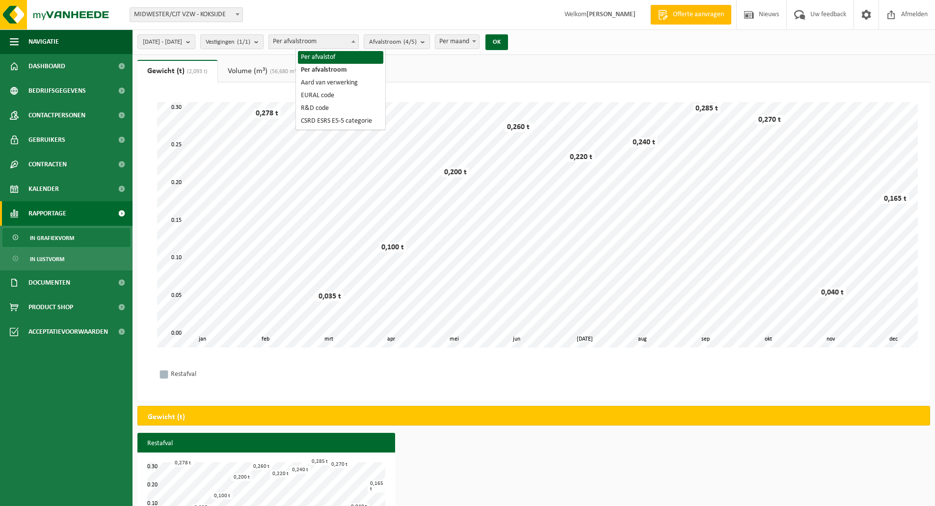
select select "1"
click at [420, 41] on b "submit" at bounding box center [416, 42] width 9 height 14
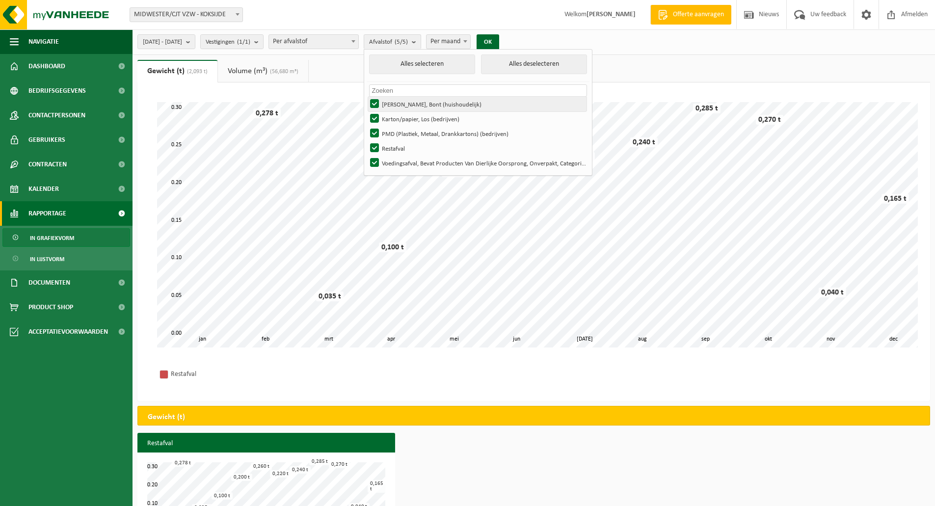
drag, startPoint x: 401, startPoint y: 102, endPoint x: 403, endPoint y: 110, distance: 8.5
click at [401, 102] on label "Hol Glas, Bont (huishoudelijk)" at bounding box center [477, 104] width 218 height 15
click at [366, 97] on input "Hol Glas, Bont (huishoudelijk)" at bounding box center [366, 96] width 0 height 0
checkbox input "false"
click at [400, 116] on label "Karton/papier, Los (bedrijven)" at bounding box center [477, 118] width 218 height 15
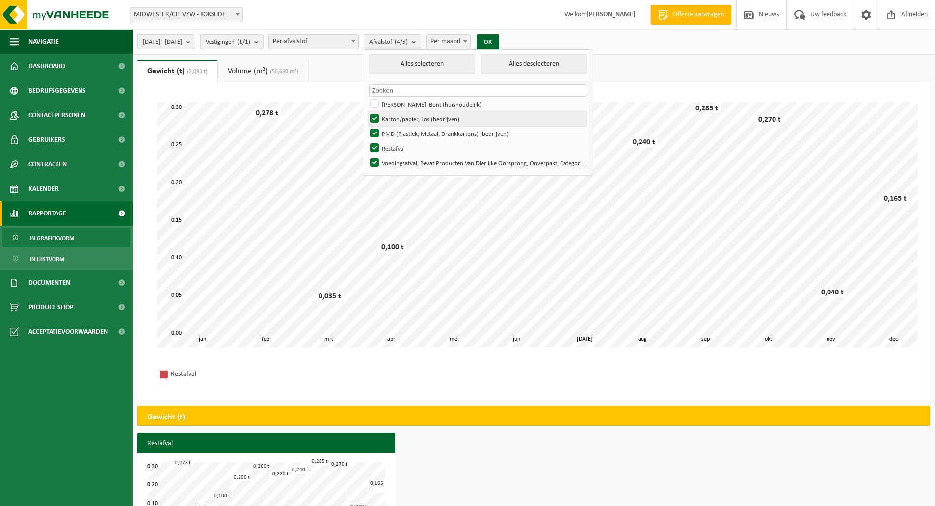
click at [366, 111] on input "Karton/papier, Los (bedrijven)" at bounding box center [366, 111] width 0 height 0
checkbox input "false"
click at [399, 133] on label "PMD (Plastiek, Metaal, Drankkartons) (bedrijven)" at bounding box center [477, 133] width 218 height 15
click at [366, 126] on input "PMD (Plastiek, Metaal, Drankkartons) (bedrijven)" at bounding box center [366, 126] width 0 height 0
checkbox input "false"
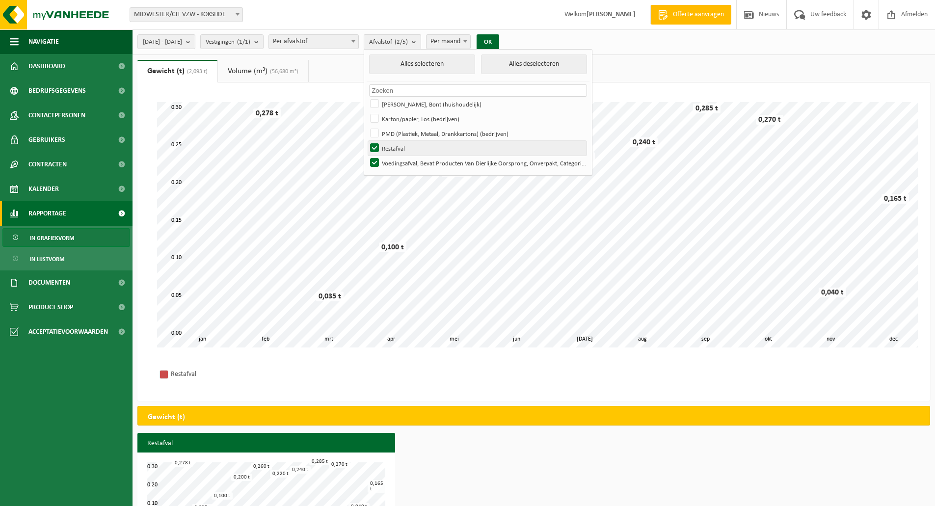
click at [400, 146] on label "Restafval" at bounding box center [477, 148] width 218 height 15
click at [366, 141] on input "Restafval" at bounding box center [366, 140] width 0 height 0
checkbox input "false"
click at [499, 37] on button "OK" at bounding box center [487, 42] width 23 height 16
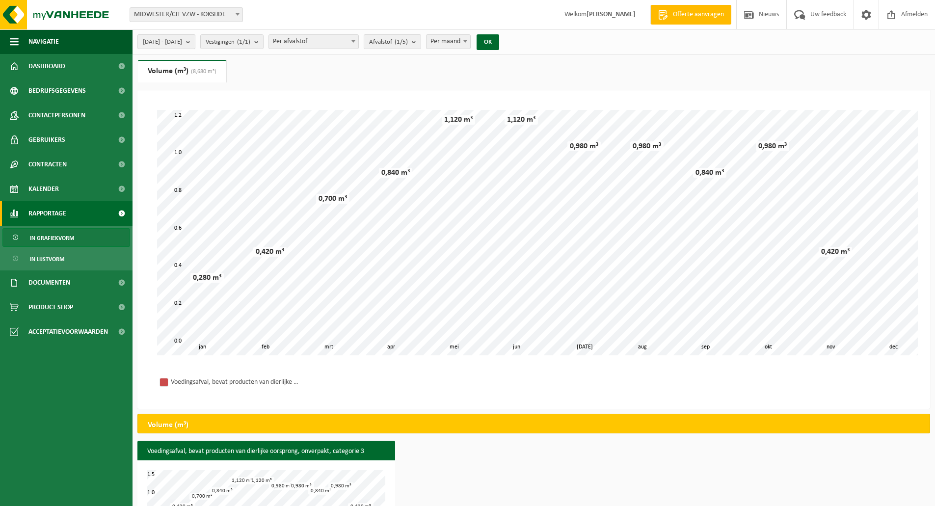
click at [195, 39] on b "submit" at bounding box center [190, 42] width 9 height 14
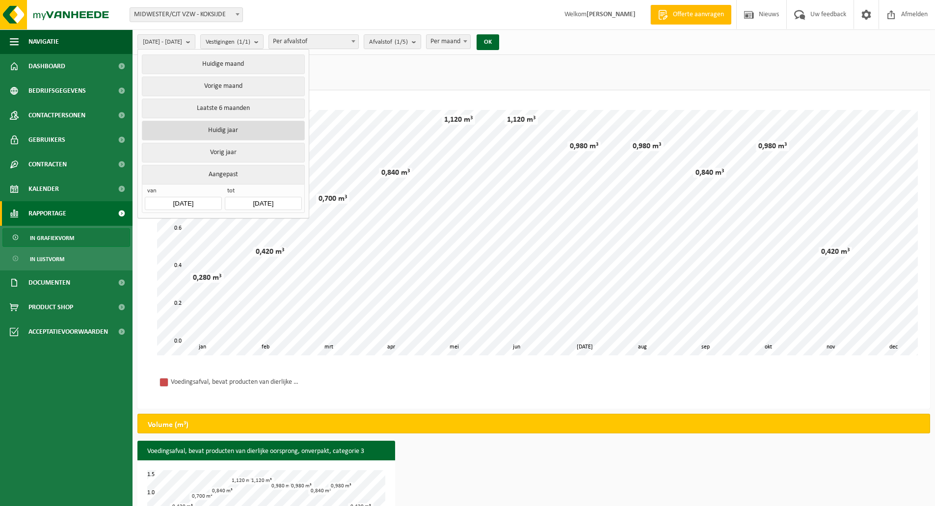
click at [225, 126] on button "Huidig jaar" at bounding box center [223, 131] width 162 height 20
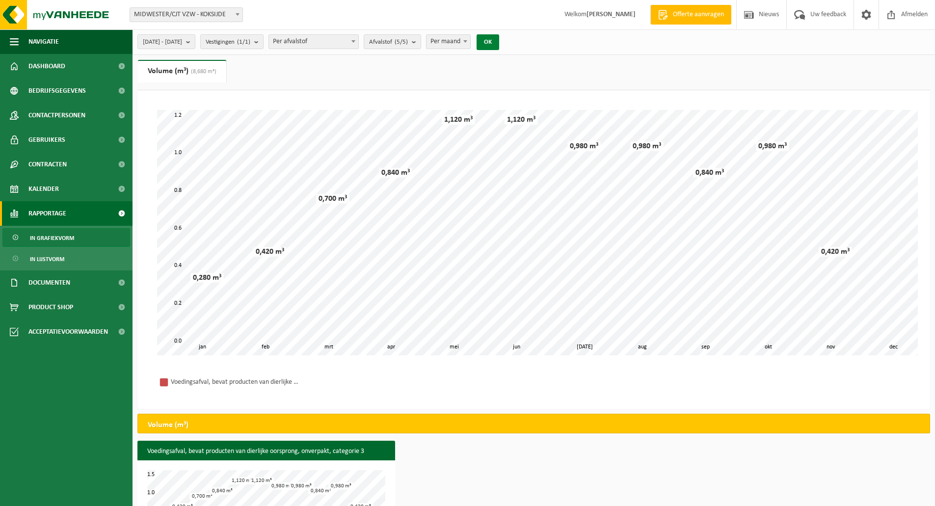
click at [499, 37] on button "OK" at bounding box center [487, 42] width 23 height 16
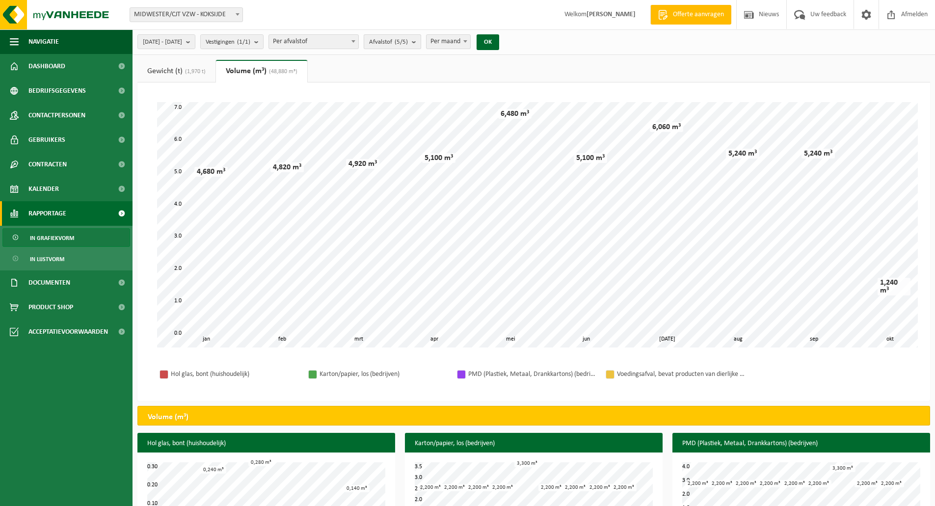
click at [420, 41] on b "submit" at bounding box center [416, 42] width 9 height 14
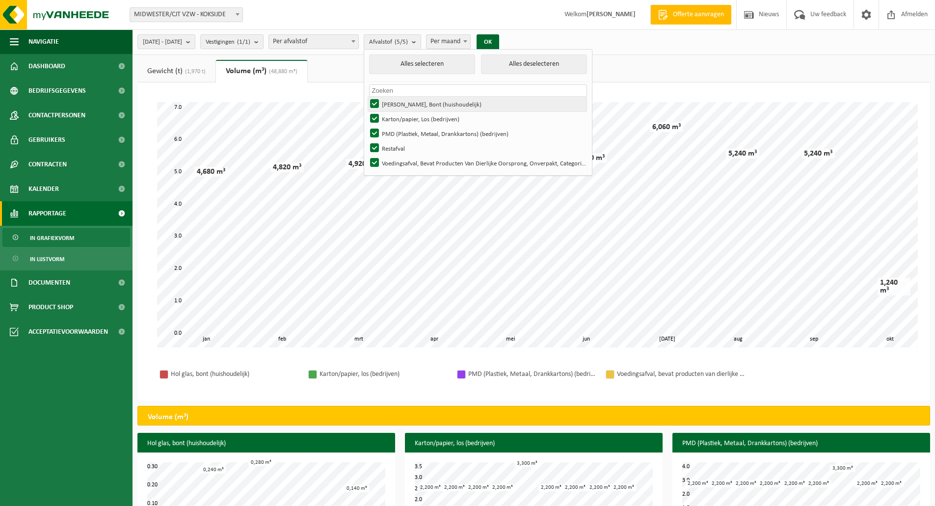
click at [403, 102] on label "Hol Glas, Bont (huishoudelijk)" at bounding box center [477, 104] width 218 height 15
click at [366, 97] on input "Hol Glas, Bont (huishoudelijk)" at bounding box center [366, 96] width 0 height 0
checkbox input "false"
drag, startPoint x: 401, startPoint y: 115, endPoint x: 400, endPoint y: 128, distance: 12.8
click at [401, 116] on label "Karton/papier, Los (bedrijven)" at bounding box center [477, 118] width 218 height 15
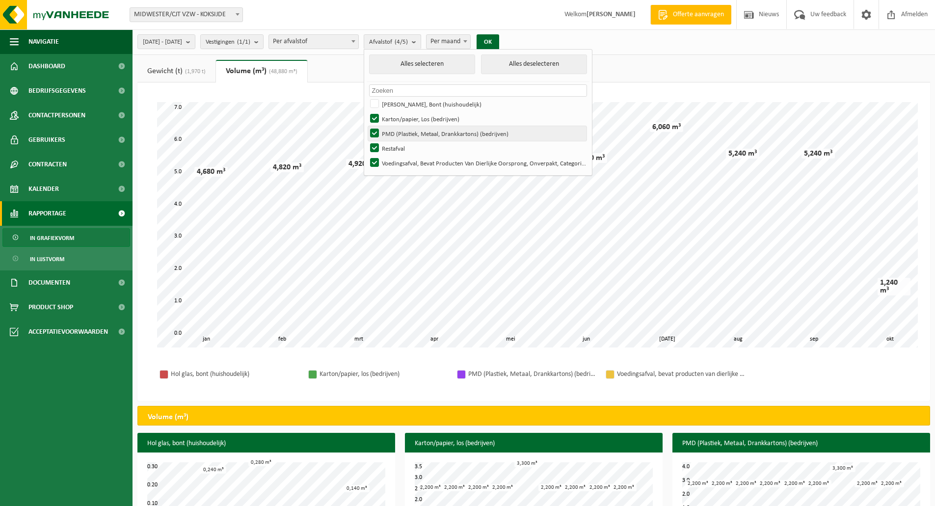
click at [366, 111] on input "Karton/papier, Los (bedrijven)" at bounding box center [366, 111] width 0 height 0
checkbox input "false"
click at [399, 130] on label "PMD (Plastiek, Metaal, Drankkartons) (bedrijven)" at bounding box center [477, 133] width 218 height 15
click at [366, 126] on input "PMD (Plastiek, Metaal, Drankkartons) (bedrijven)" at bounding box center [366, 126] width 0 height 0
checkbox input "false"
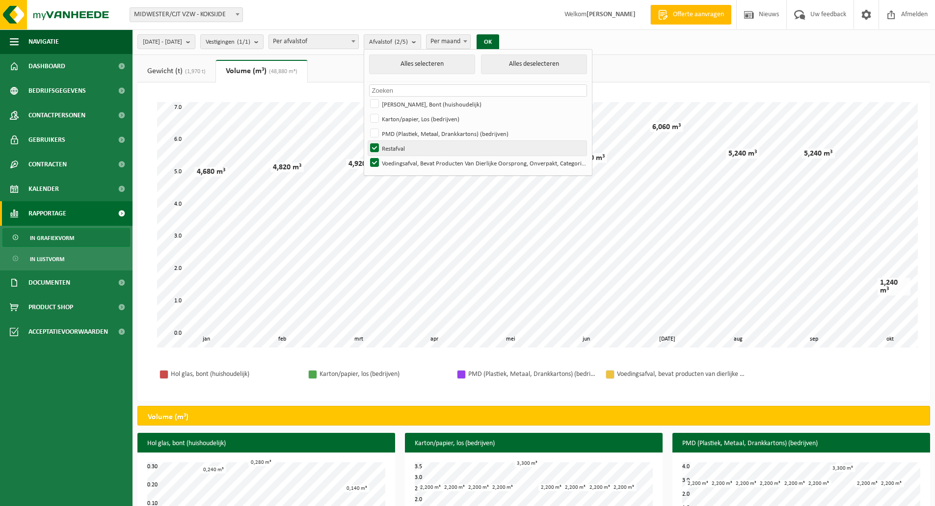
click at [400, 148] on label "Restafval" at bounding box center [477, 148] width 218 height 15
click at [366, 141] on input "Restafval" at bounding box center [366, 140] width 0 height 0
checkbox input "false"
click at [499, 39] on button "OK" at bounding box center [487, 42] width 23 height 16
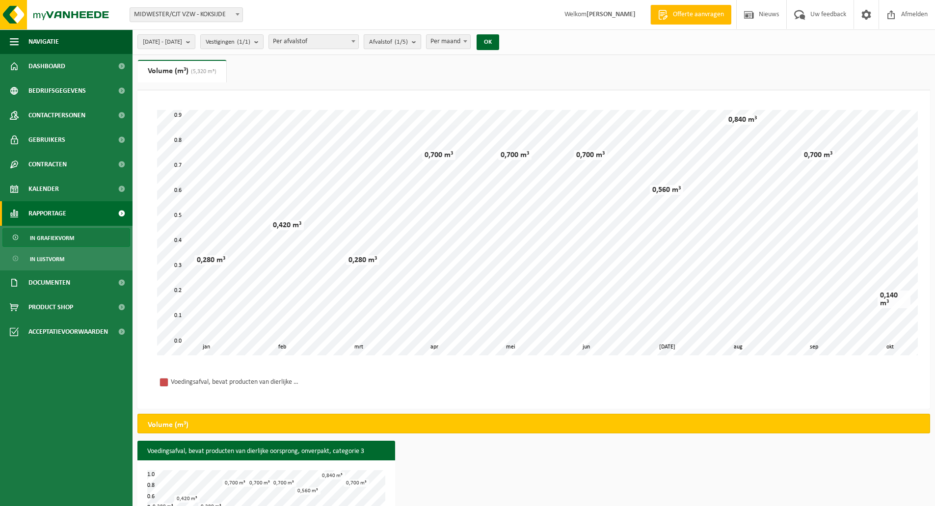
click at [420, 41] on b "submit" at bounding box center [416, 42] width 9 height 14
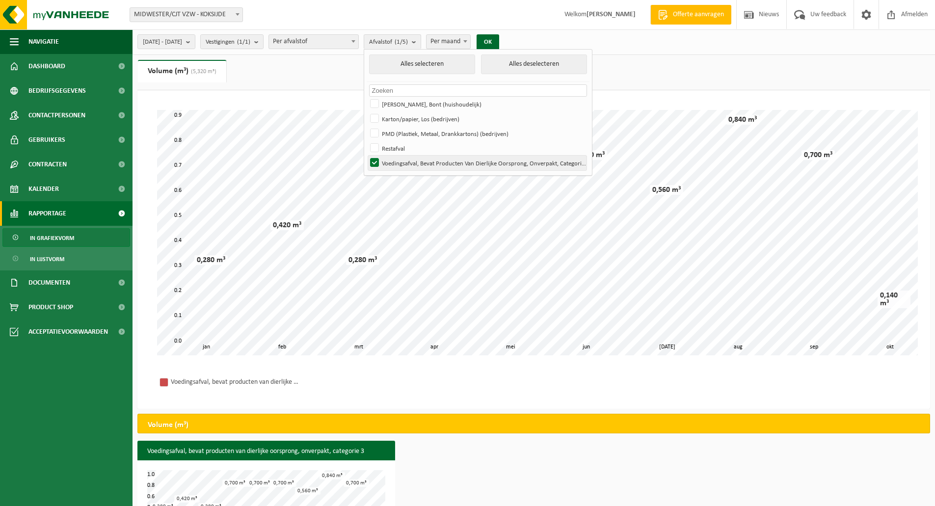
click at [400, 159] on label "Voedingsafval, Bevat Producten Van Dierlijke Oorsprong, Onverpakt, Categorie 3" at bounding box center [477, 163] width 218 height 15
click at [366, 156] on input "Voedingsafval, Bevat Producten Van Dierlijke Oorsprong, Onverpakt, Categorie 3" at bounding box center [366, 155] width 0 height 0
checkbox input "false"
click at [399, 146] on label "Restafval" at bounding box center [477, 148] width 218 height 15
click at [366, 141] on input "Restafval" at bounding box center [366, 140] width 0 height 0
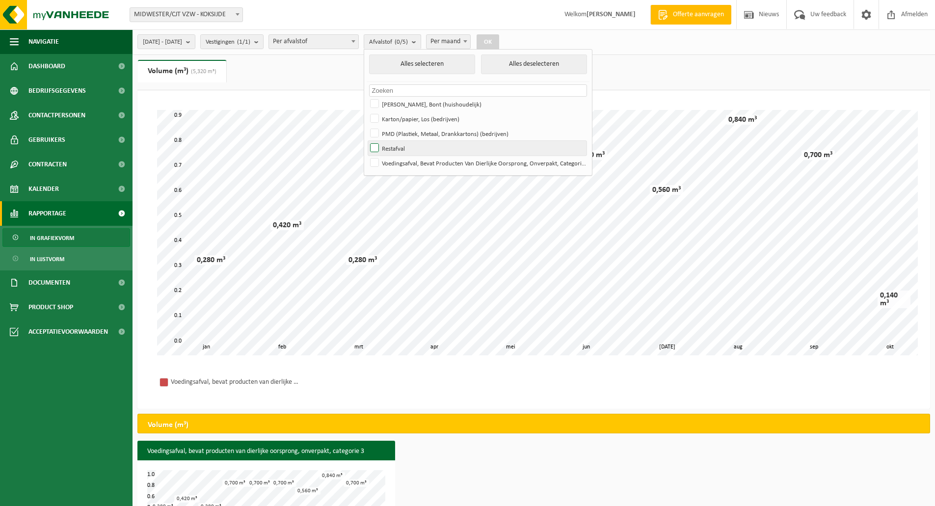
checkbox input "true"
click at [499, 40] on button "OK" at bounding box center [487, 42] width 23 height 16
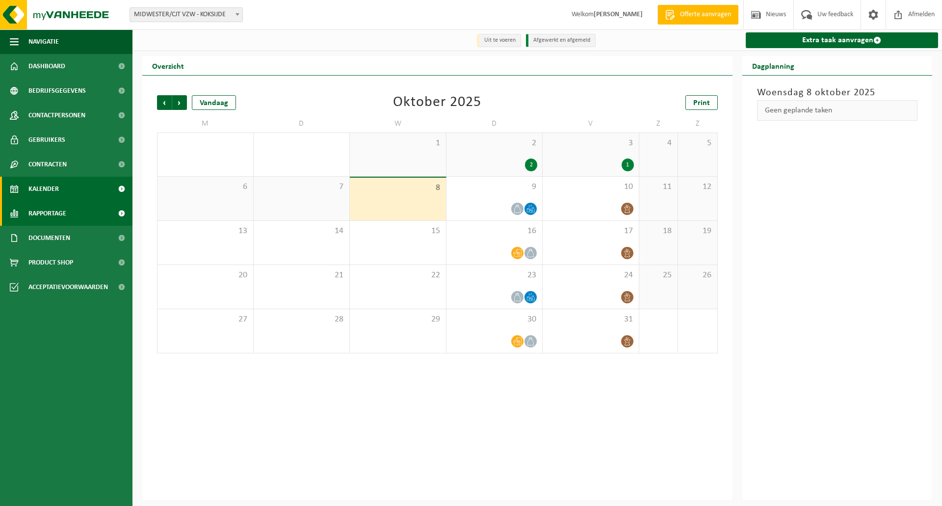
click at [66, 211] on span "Rapportage" at bounding box center [47, 213] width 38 height 25
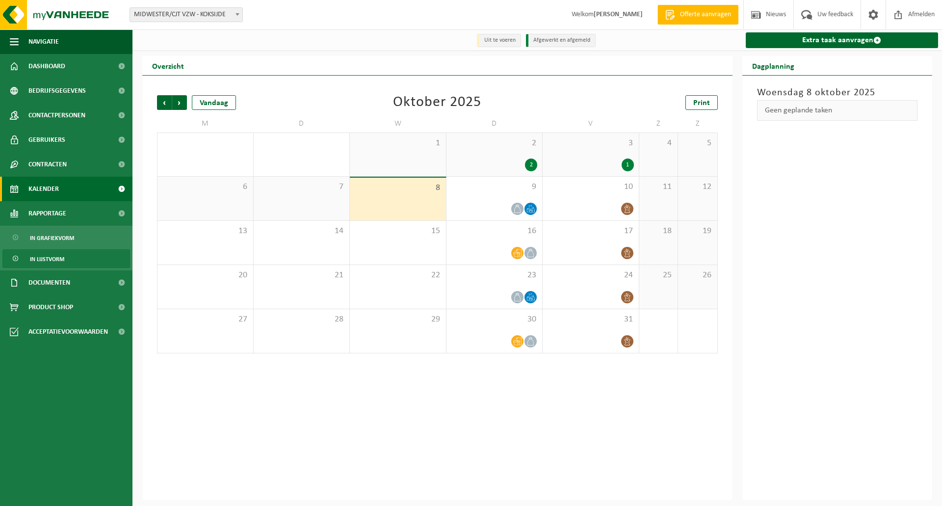
click at [59, 260] on span "In lijstvorm" at bounding box center [47, 259] width 34 height 19
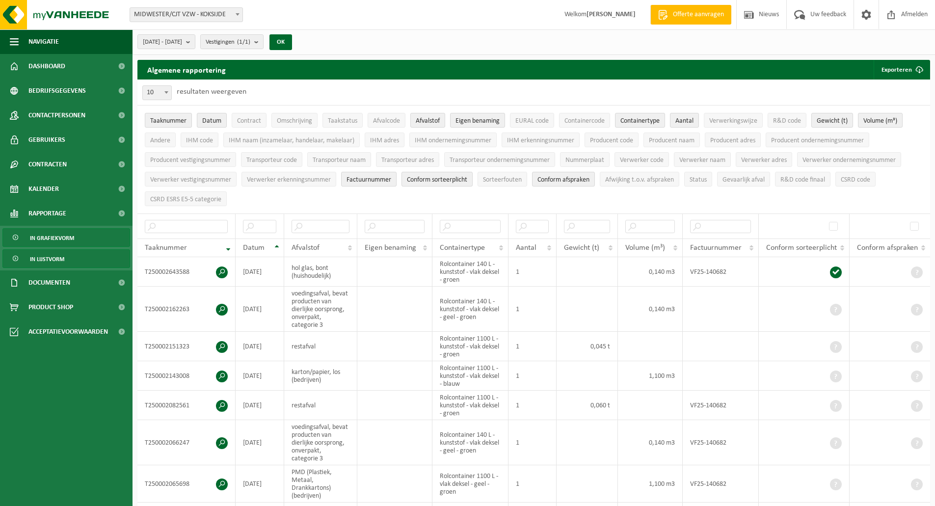
click at [58, 231] on span "In grafiekvorm" at bounding box center [52, 238] width 44 height 19
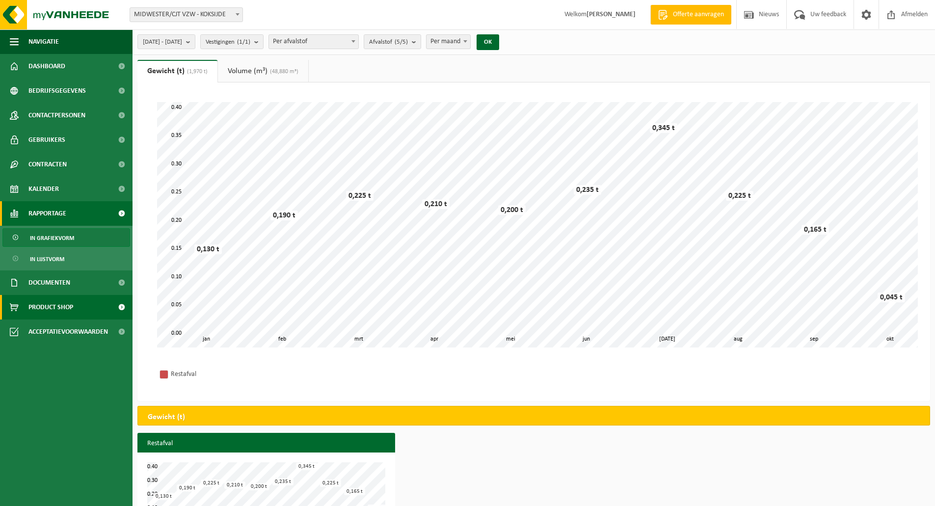
click at [48, 302] on span "Product Shop" at bounding box center [50, 307] width 45 height 25
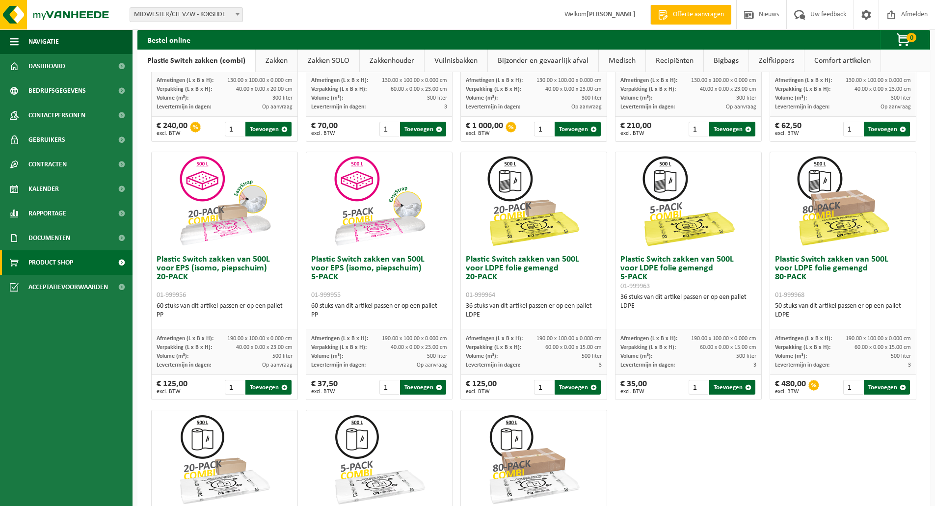
scroll to position [219, 0]
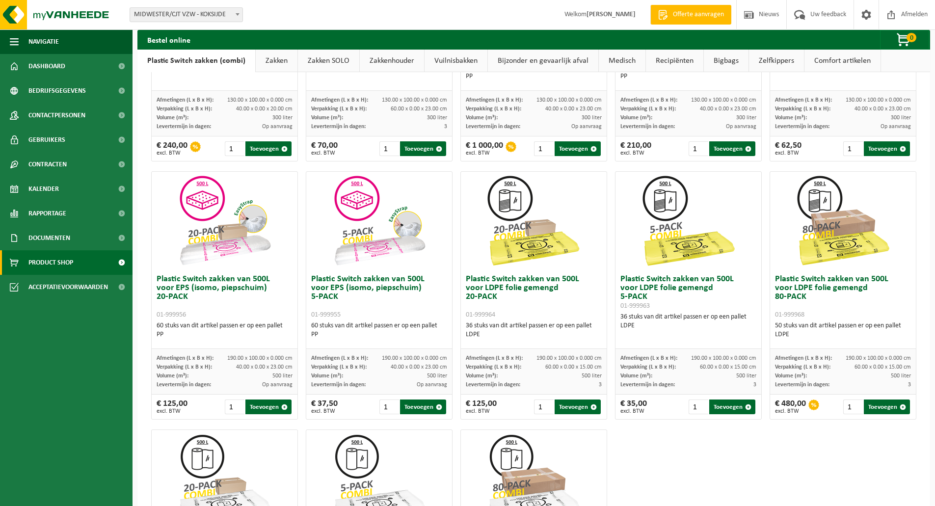
click at [281, 65] on link "Zakken" at bounding box center [277, 61] width 42 height 23
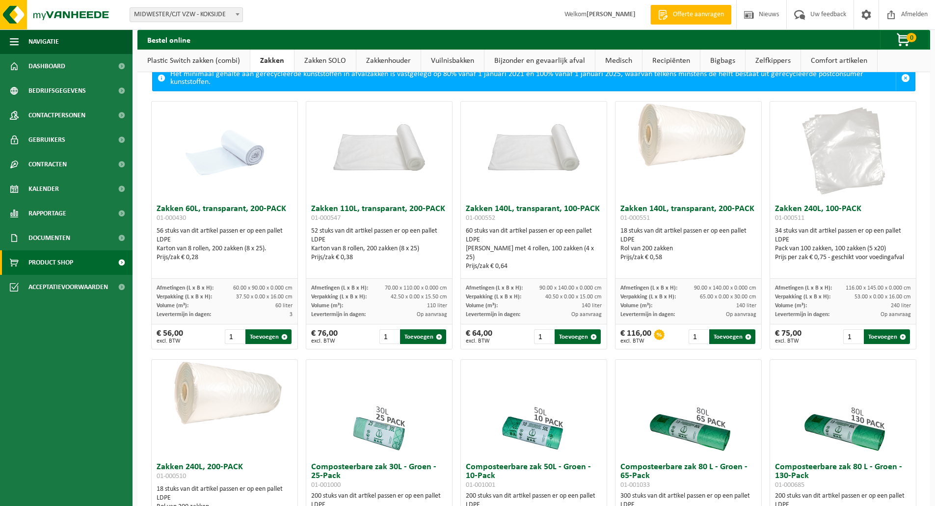
scroll to position [23, 0]
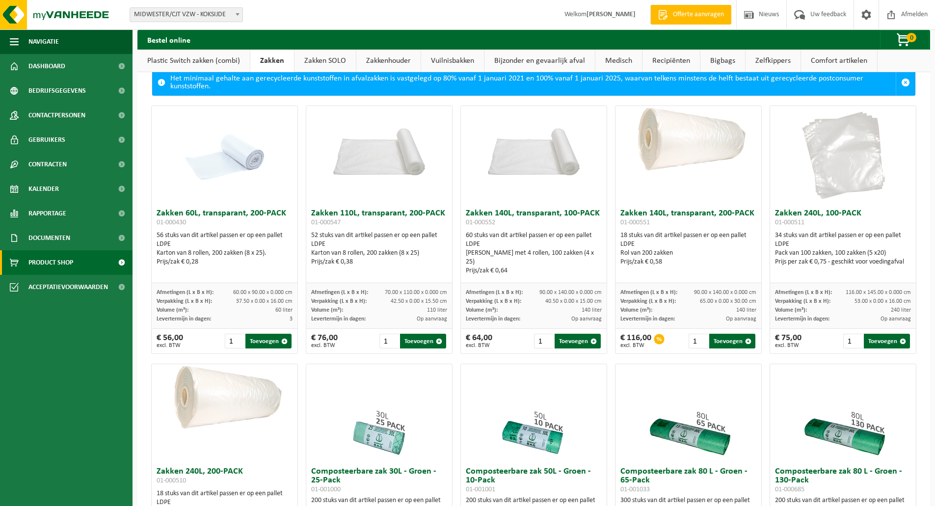
click at [831, 164] on img at bounding box center [843, 155] width 98 height 98
click at [821, 214] on h3 "Zakken 240L, 100-PACK 01-000511" at bounding box center [843, 219] width 136 height 20
click at [832, 175] on img at bounding box center [843, 155] width 98 height 98
click at [871, 341] on button "Toevoegen" at bounding box center [886, 341] width 46 height 15
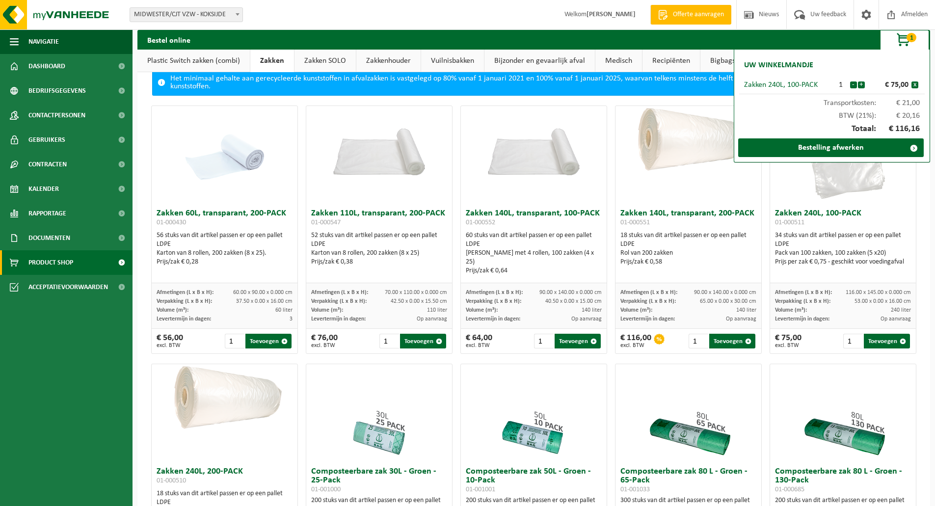
click at [894, 207] on div "Zakken 240L, 100-PACK 01-000511 34 stuks van dit artikel passen er op een palle…" at bounding box center [843, 243] width 146 height 79
click at [905, 208] on div "Zakken 240L, 100-PACK 01-000511 34 stuks van dit artikel passen er op een palle…" at bounding box center [843, 243] width 146 height 79
click at [892, 147] on link "Bestelling afwerken" at bounding box center [830, 147] width 185 height 19
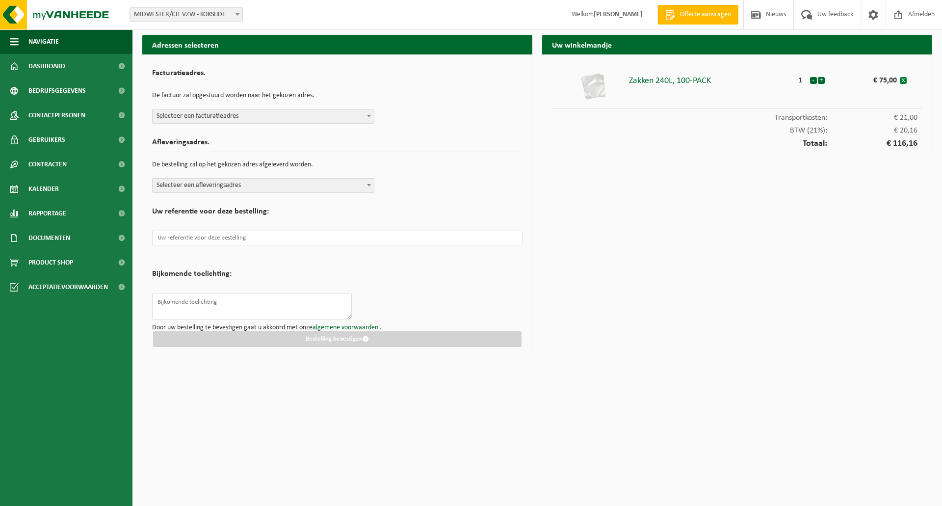
click at [903, 81] on button "x" at bounding box center [903, 80] width 7 height 7
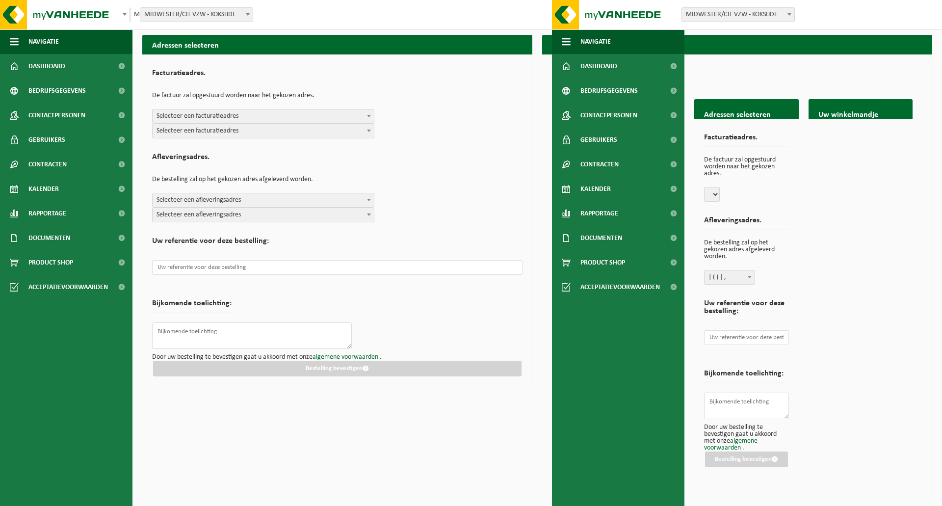
click at [441, 152] on div "Afleveringsadres. De bestelling zal op het gekozen adres afgeleverd worden. Sel…" at bounding box center [337, 185] width 370 height 74
